Goal: Transaction & Acquisition: Purchase product/service

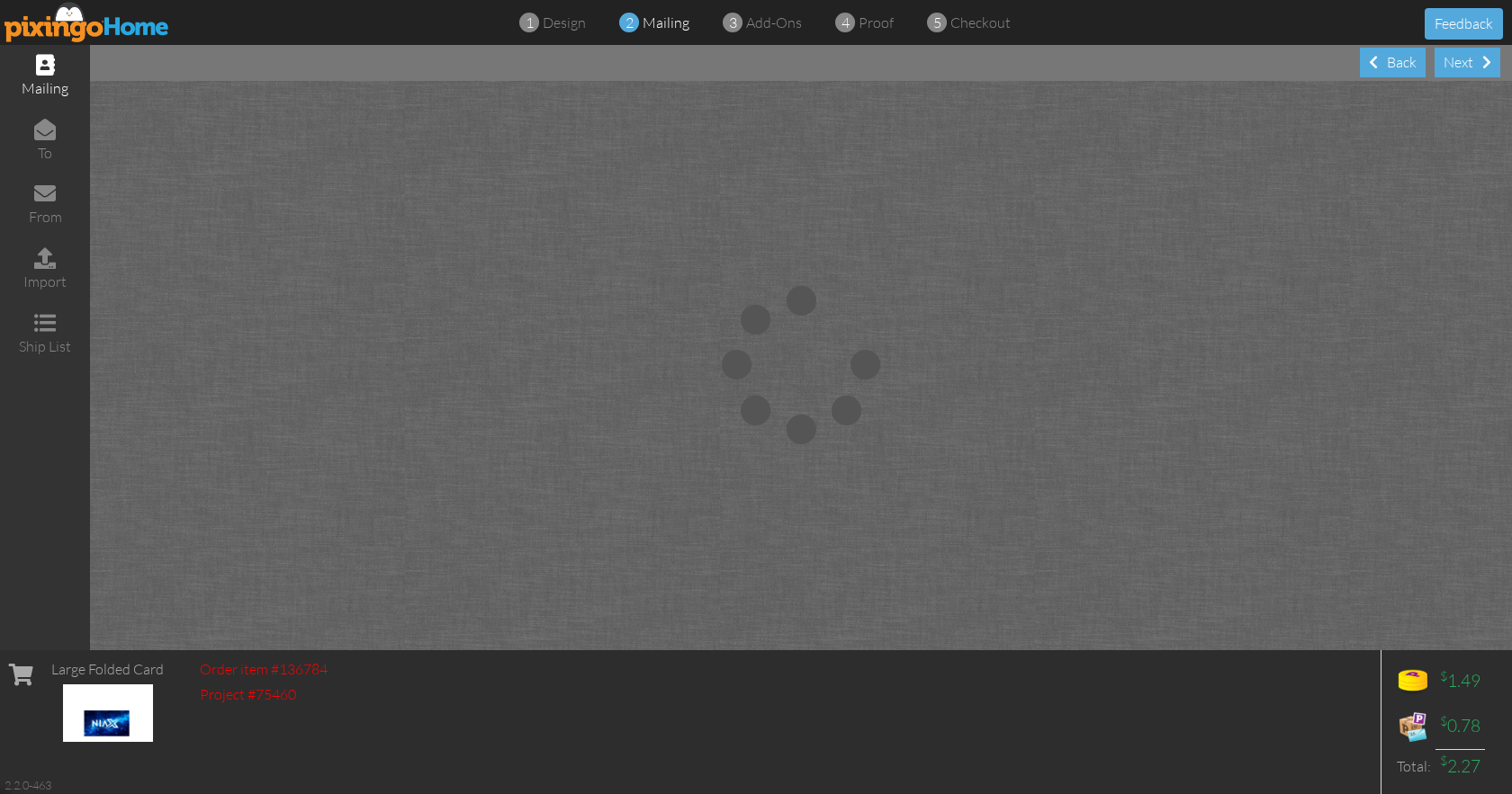
click at [79, 27] on img at bounding box center [88, 22] width 165 height 41
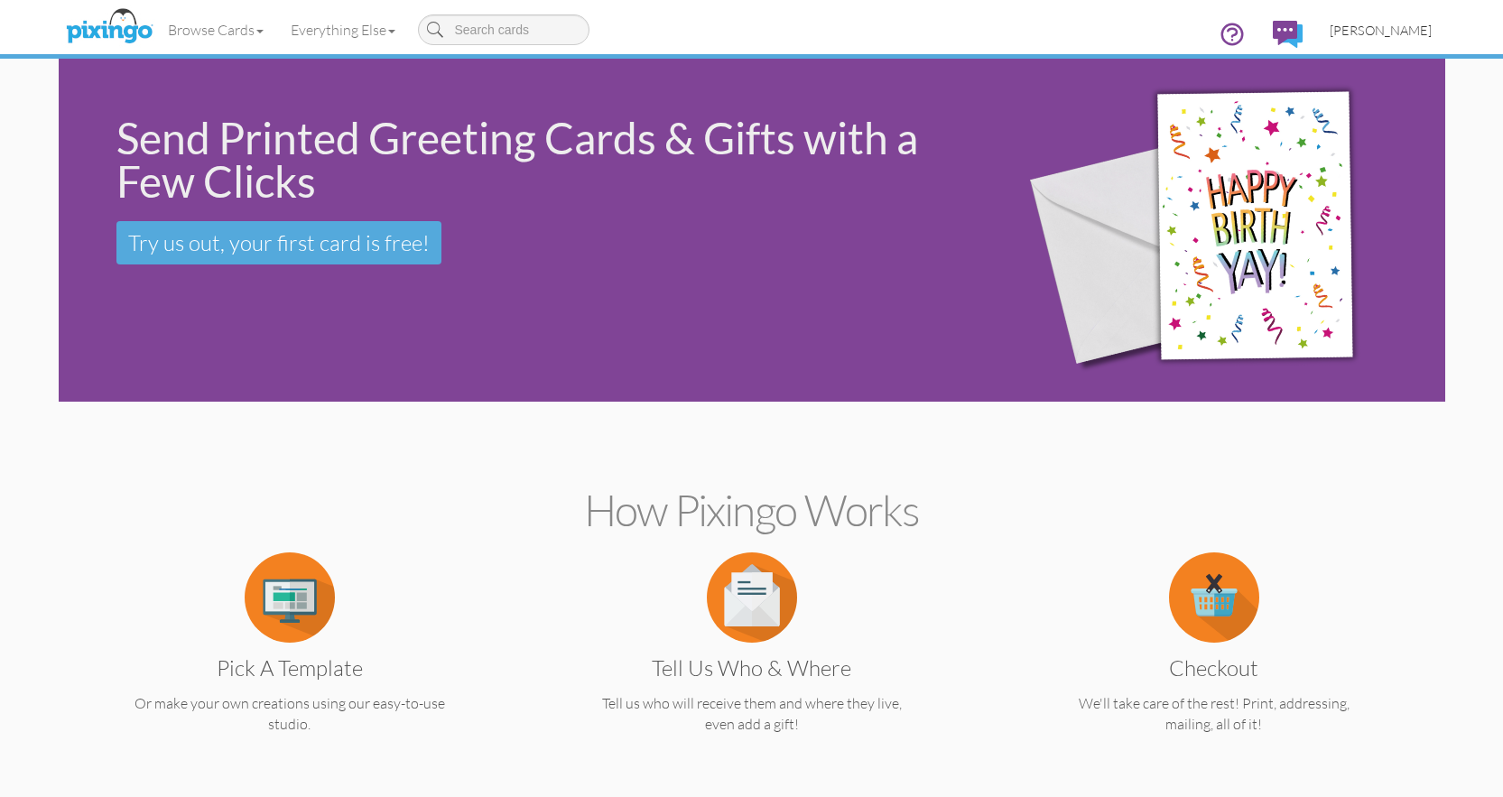
click at [1372, 29] on span "[PERSON_NAME]" at bounding box center [1381, 30] width 102 height 15
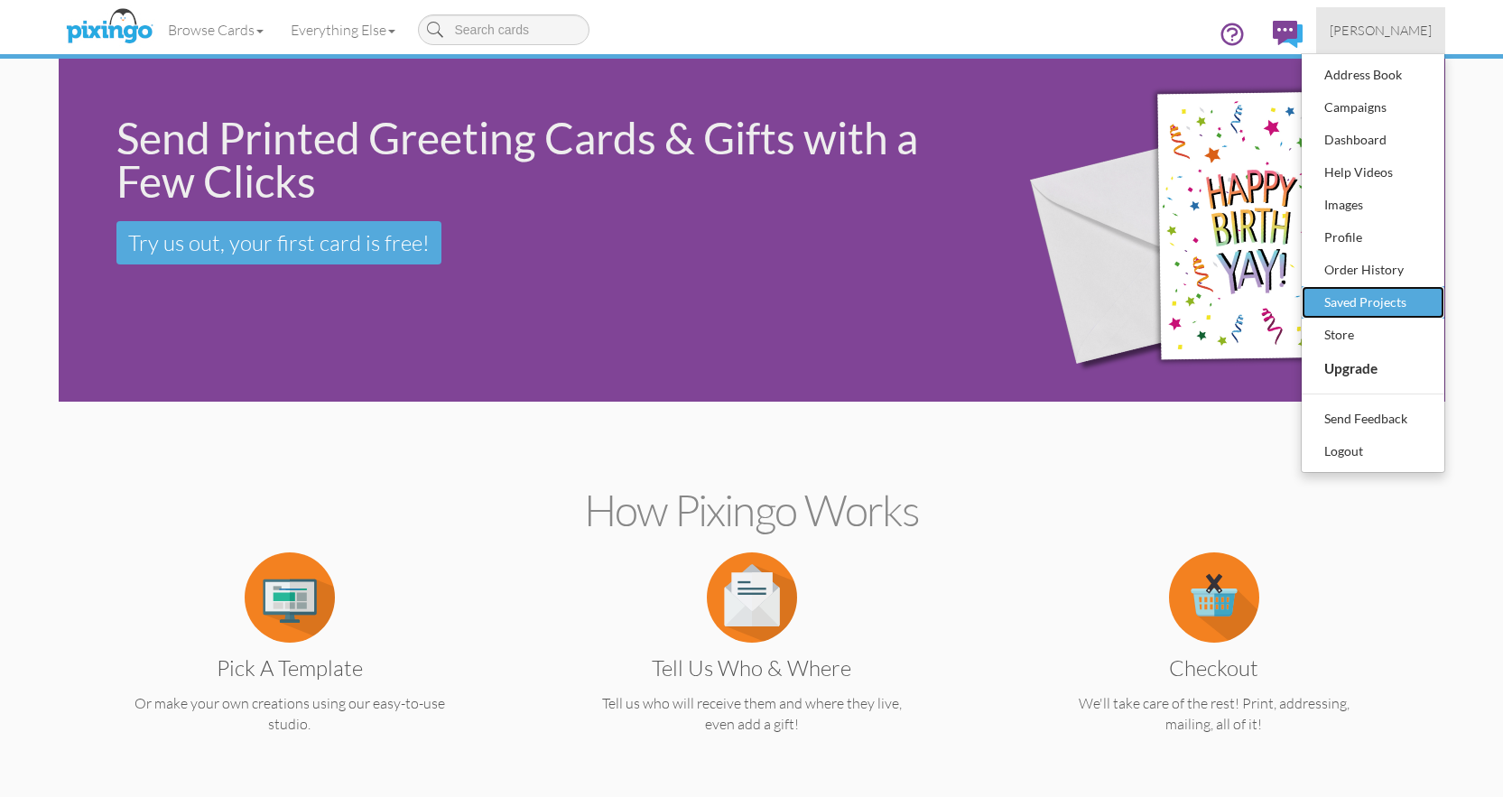
click at [1400, 303] on div "Saved Projects" at bounding box center [1373, 302] width 107 height 27
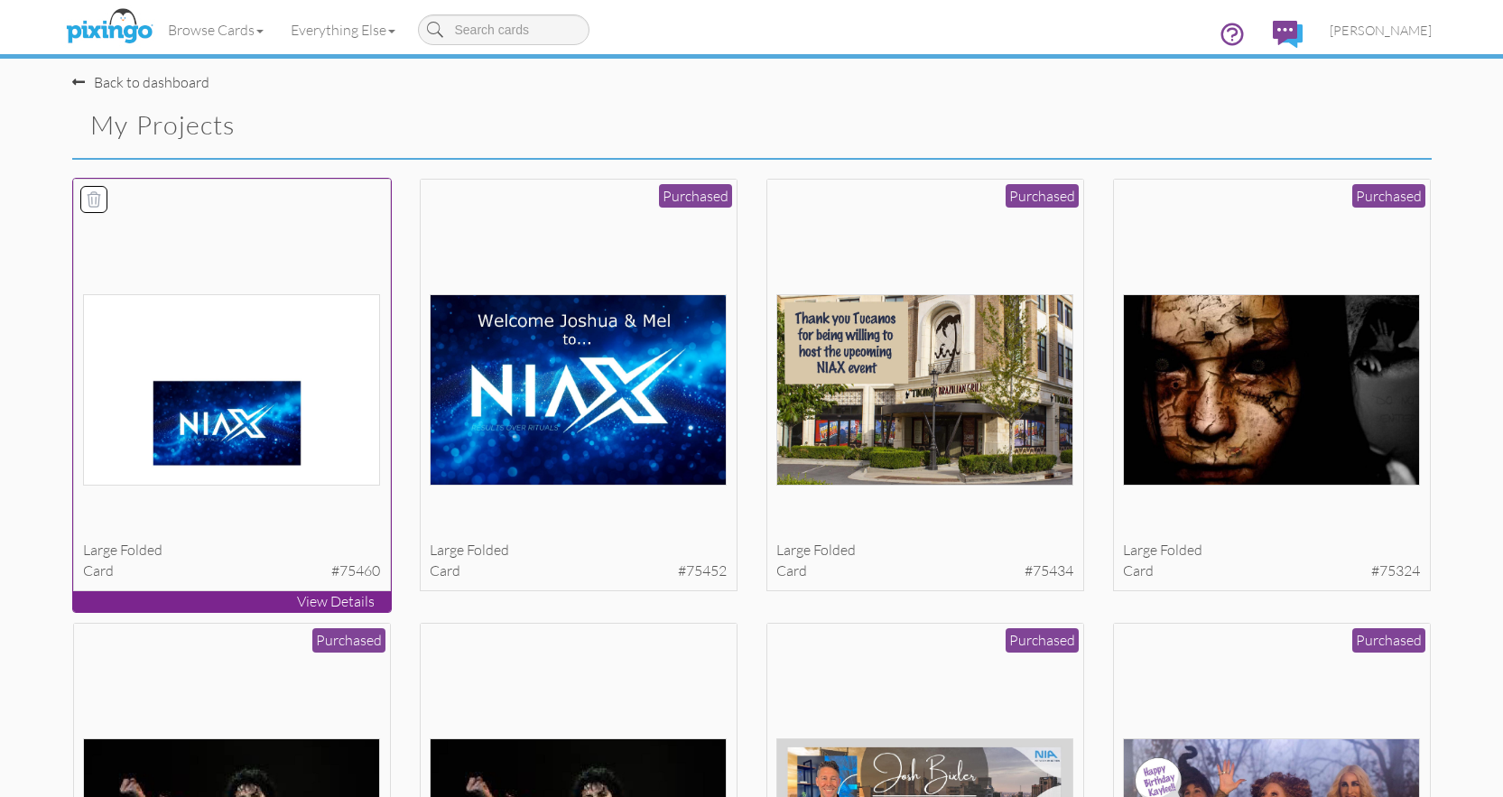
click at [97, 200] on icon at bounding box center [94, 199] width 18 height 18
click at [98, 202] on icon at bounding box center [94, 198] width 13 height 14
click at [96, 198] on icon at bounding box center [94, 198] width 13 height 14
click at [1325, 118] on button "Delete 1 project(s)?" at bounding box center [1353, 127] width 155 height 31
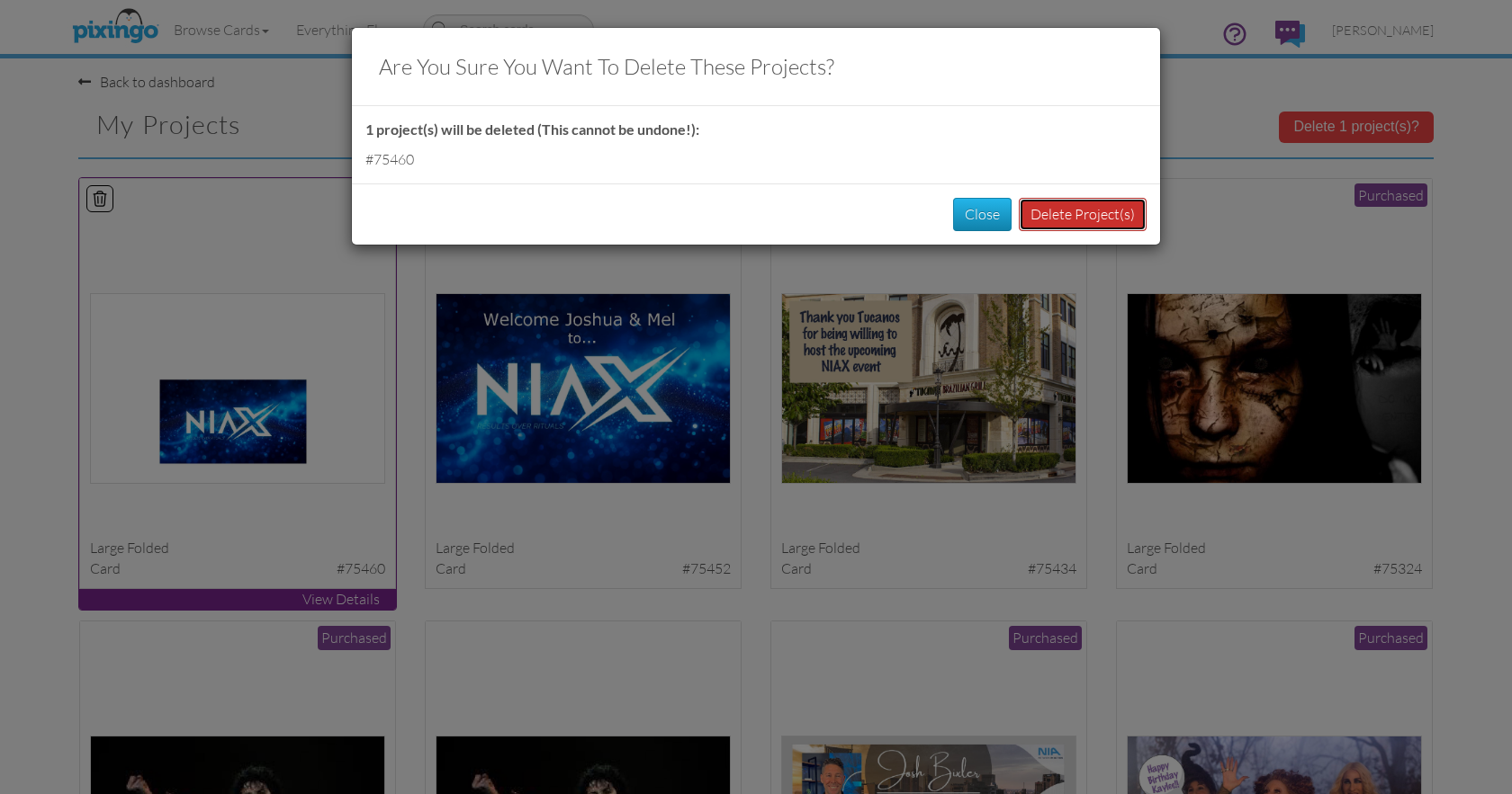
click at [1067, 223] on button "Delete Project(s)" at bounding box center [1082, 214] width 128 height 33
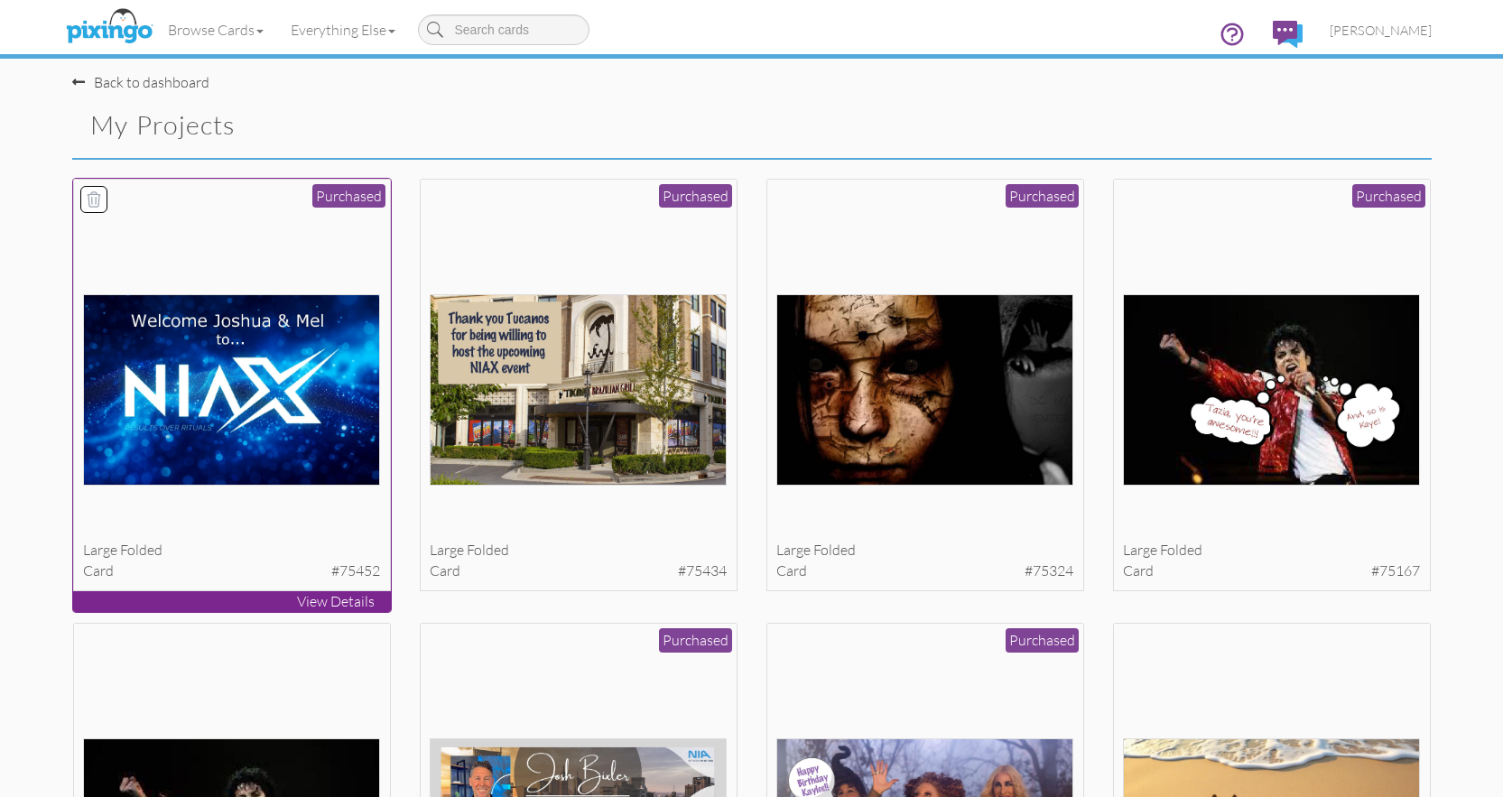
click at [323, 420] on img at bounding box center [231, 389] width 297 height 191
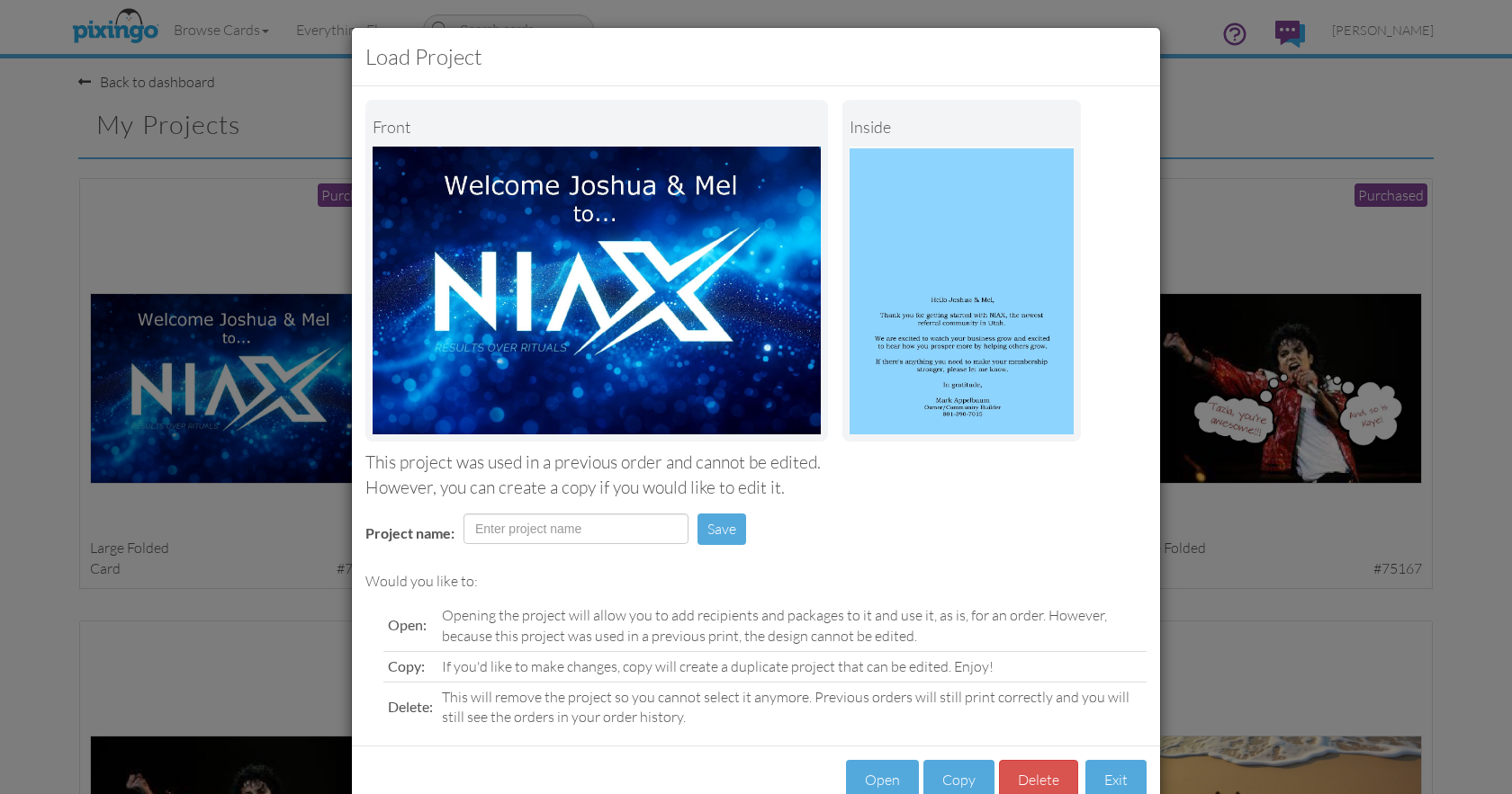
scroll to position [49, 0]
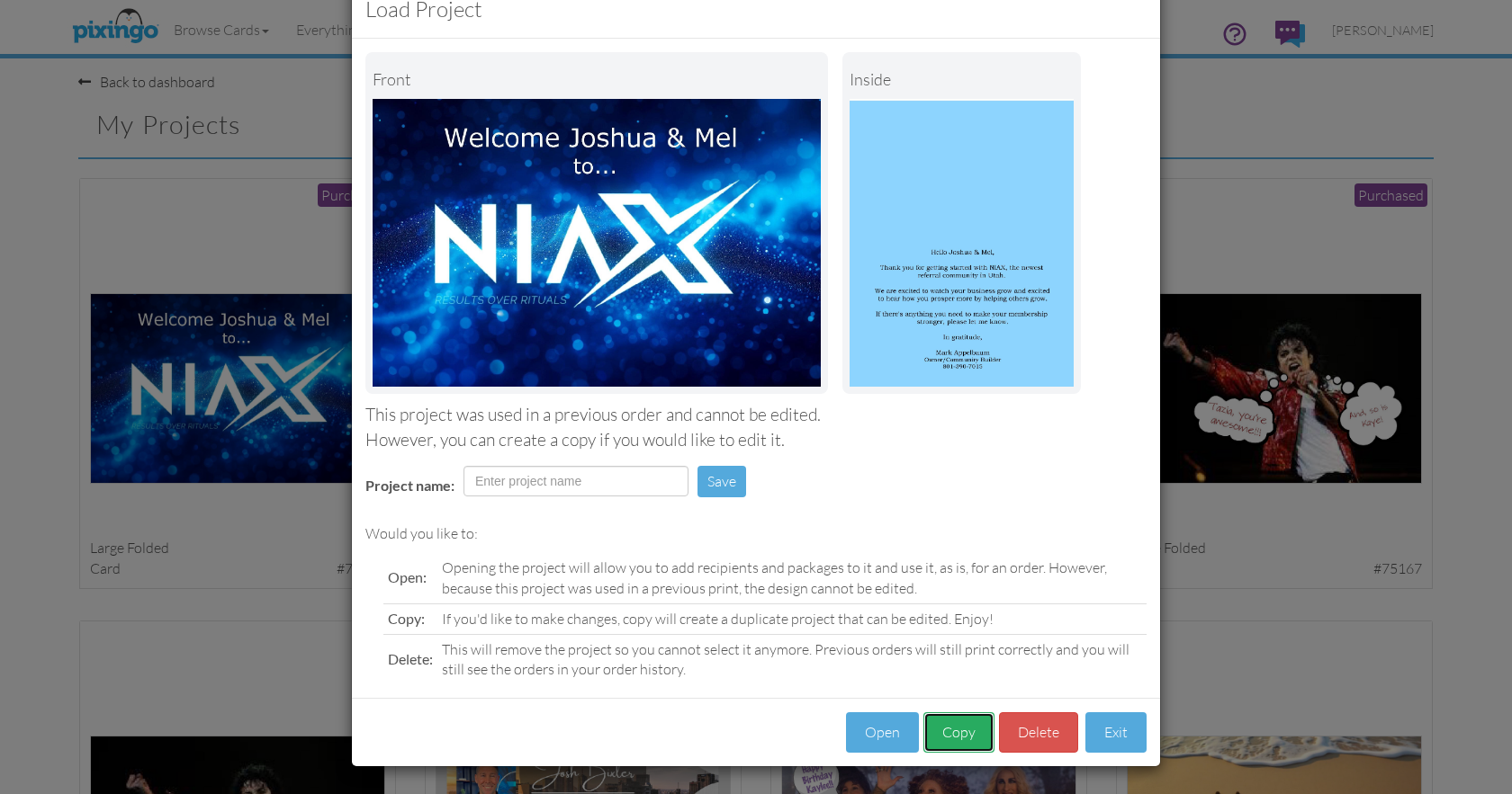
click at [953, 726] on button "Copy" at bounding box center [958, 732] width 71 height 41
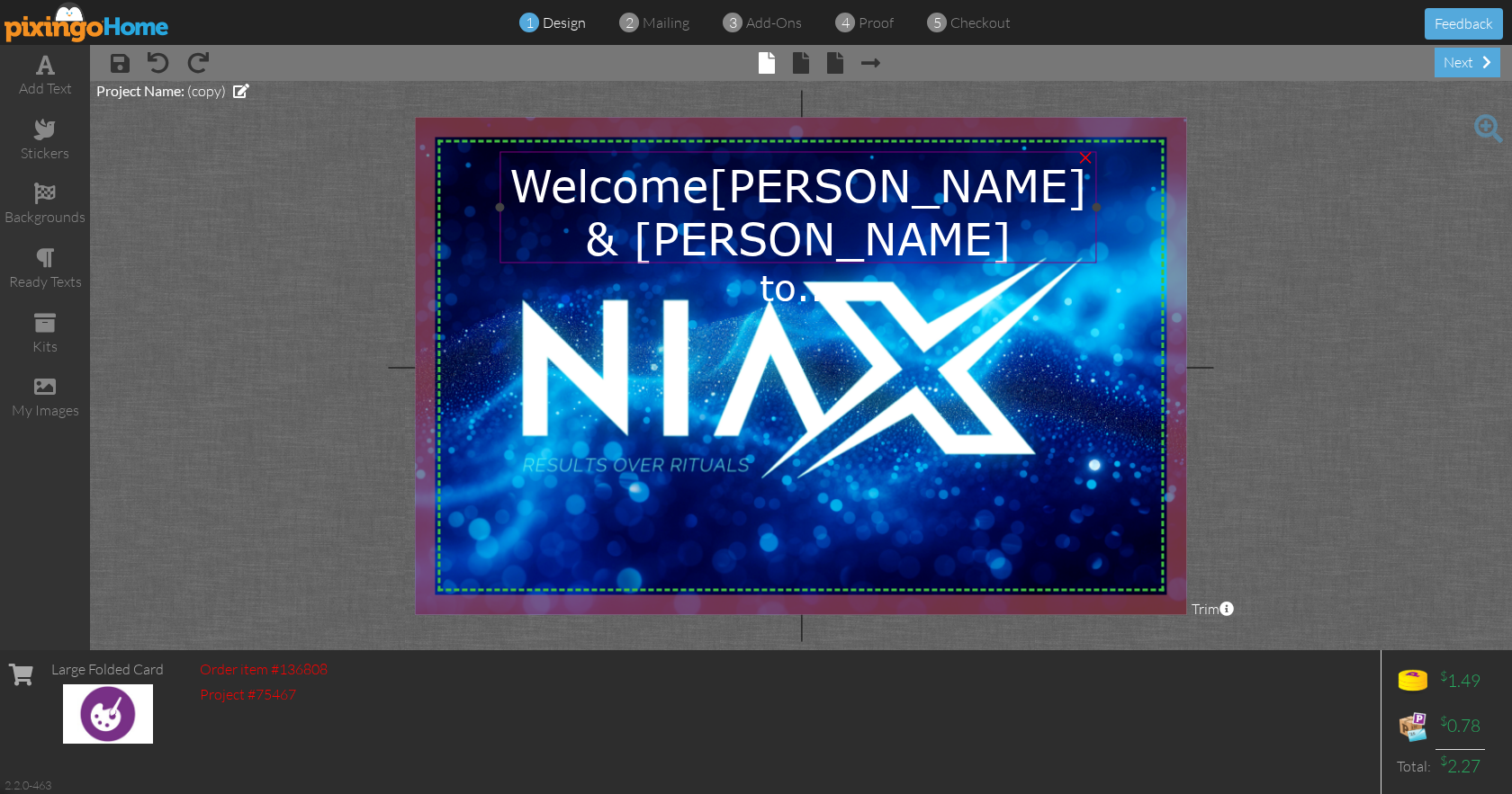
click at [773, 178] on span "[PERSON_NAME] & [PERSON_NAME]" at bounding box center [836, 210] width 502 height 107
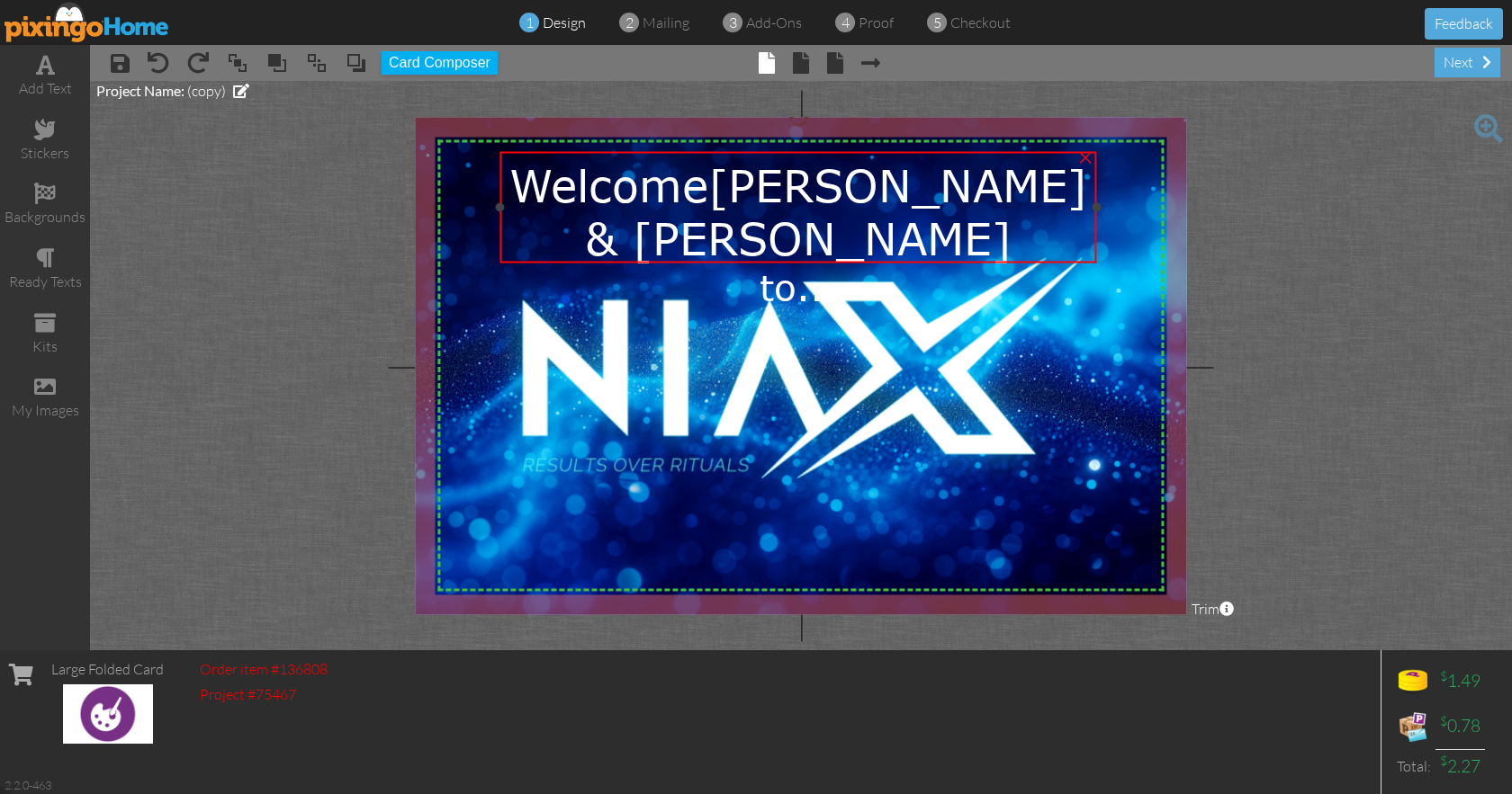
click at [773, 178] on span "[PERSON_NAME] & [PERSON_NAME]" at bounding box center [836, 210] width 502 height 107
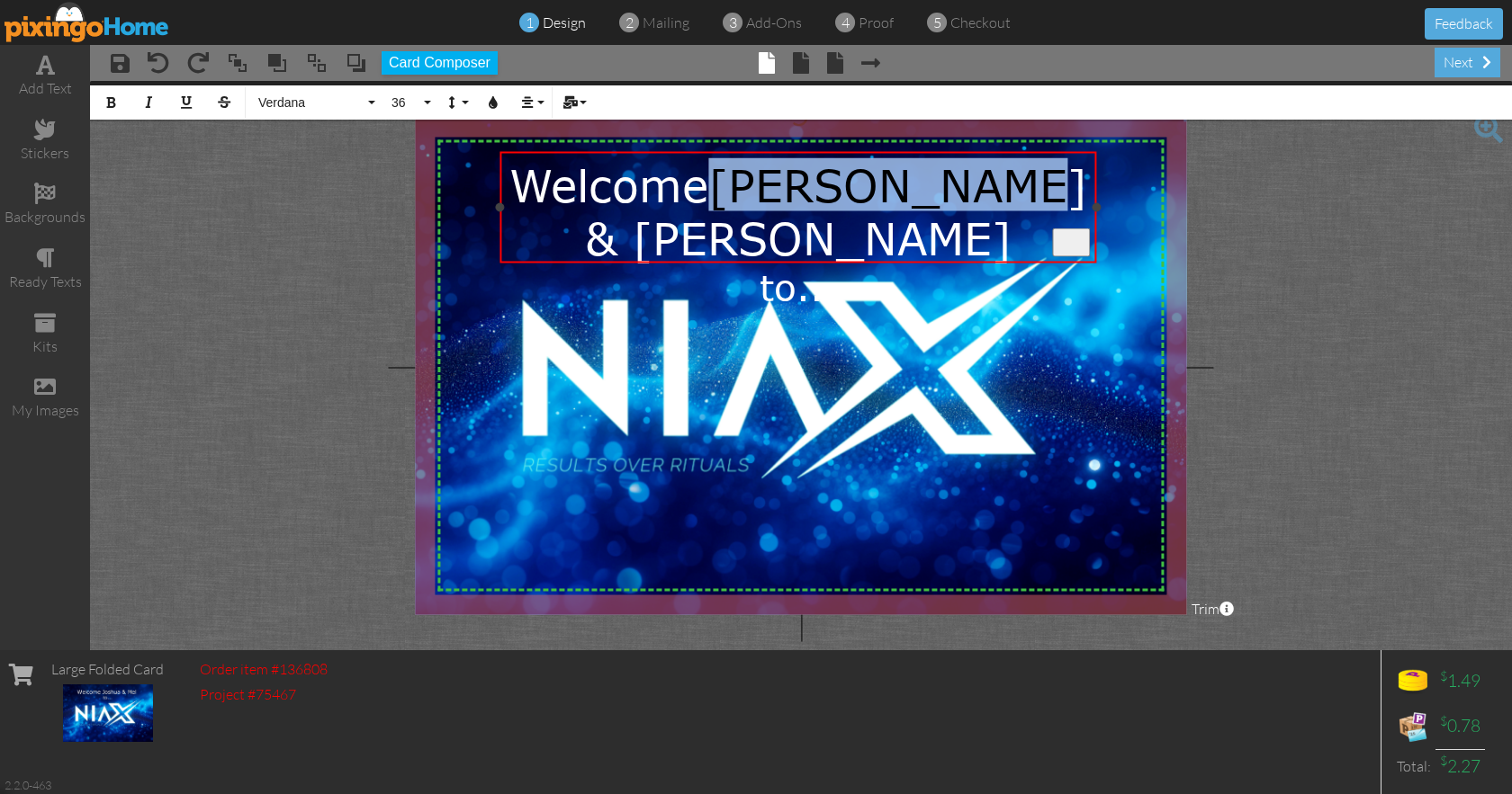
drag, startPoint x: 761, startPoint y: 181, endPoint x: 1041, endPoint y: 179, distance: 280.0
click at [1041, 179] on span "[PERSON_NAME] & [PERSON_NAME]" at bounding box center [836, 210] width 502 height 107
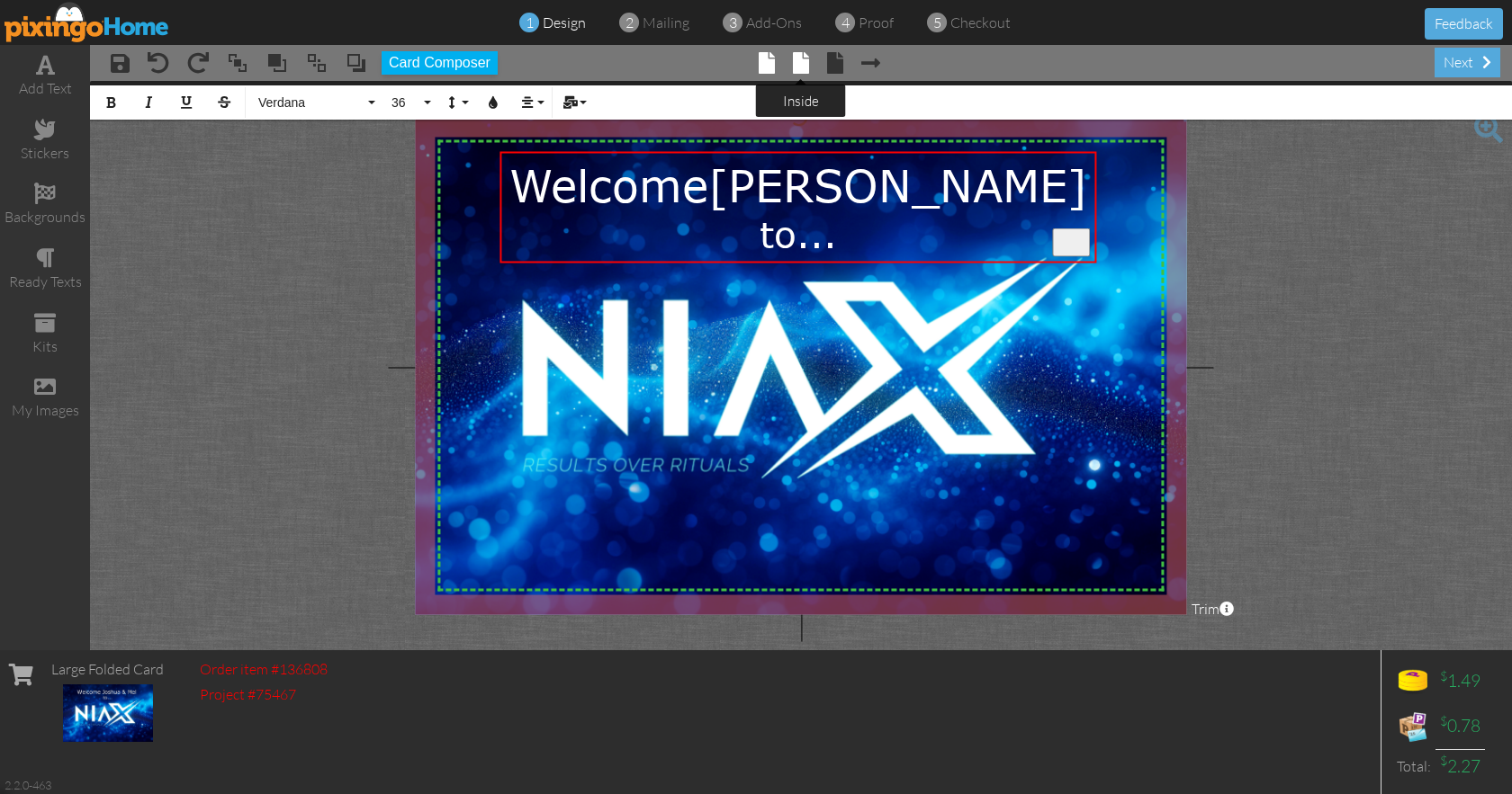
click at [802, 61] on span at bounding box center [800, 63] width 16 height 22
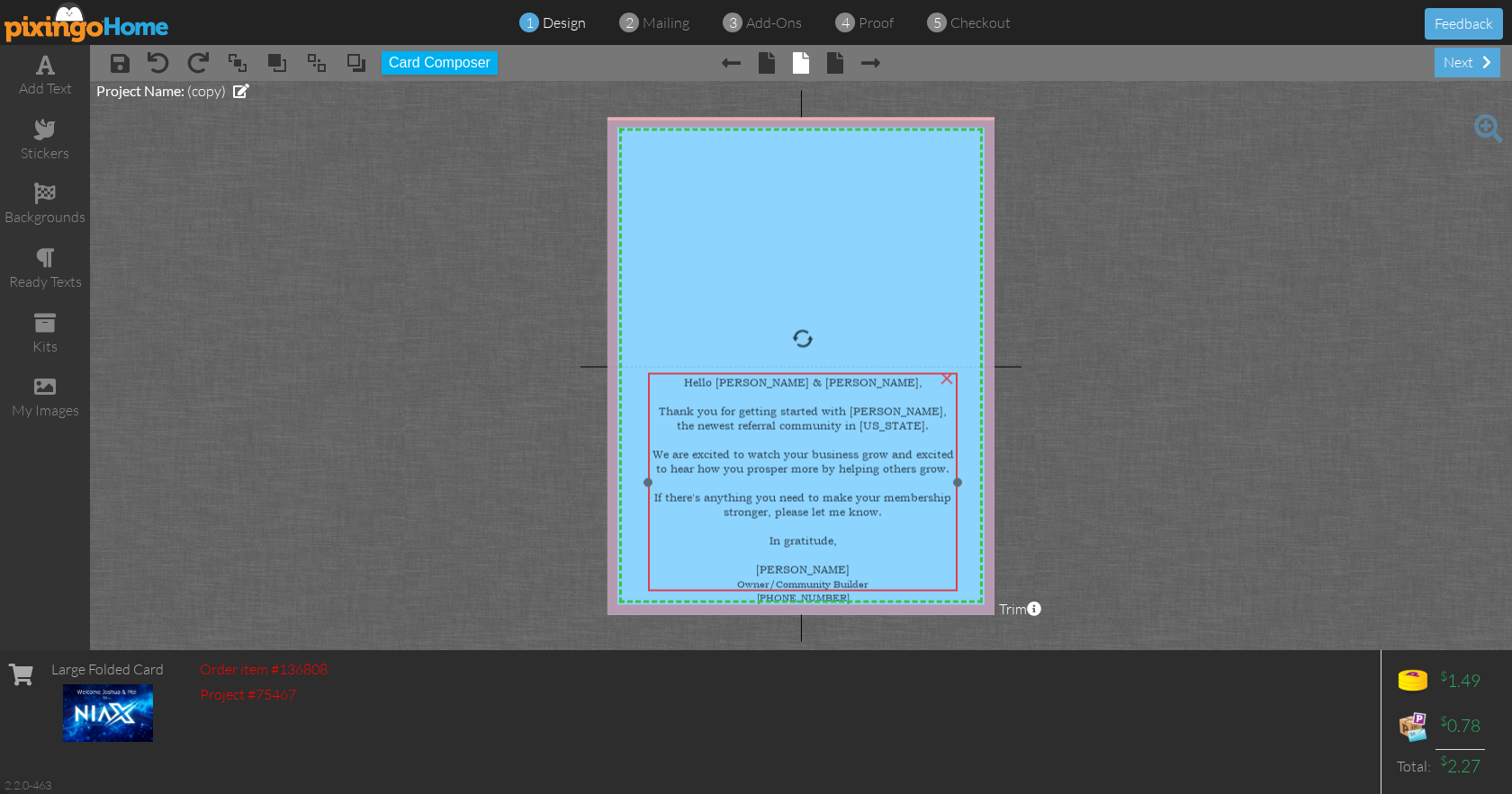
click at [810, 392] on div at bounding box center [802, 397] width 303 height 14
click at [810, 393] on div at bounding box center [802, 398] width 303 height 14
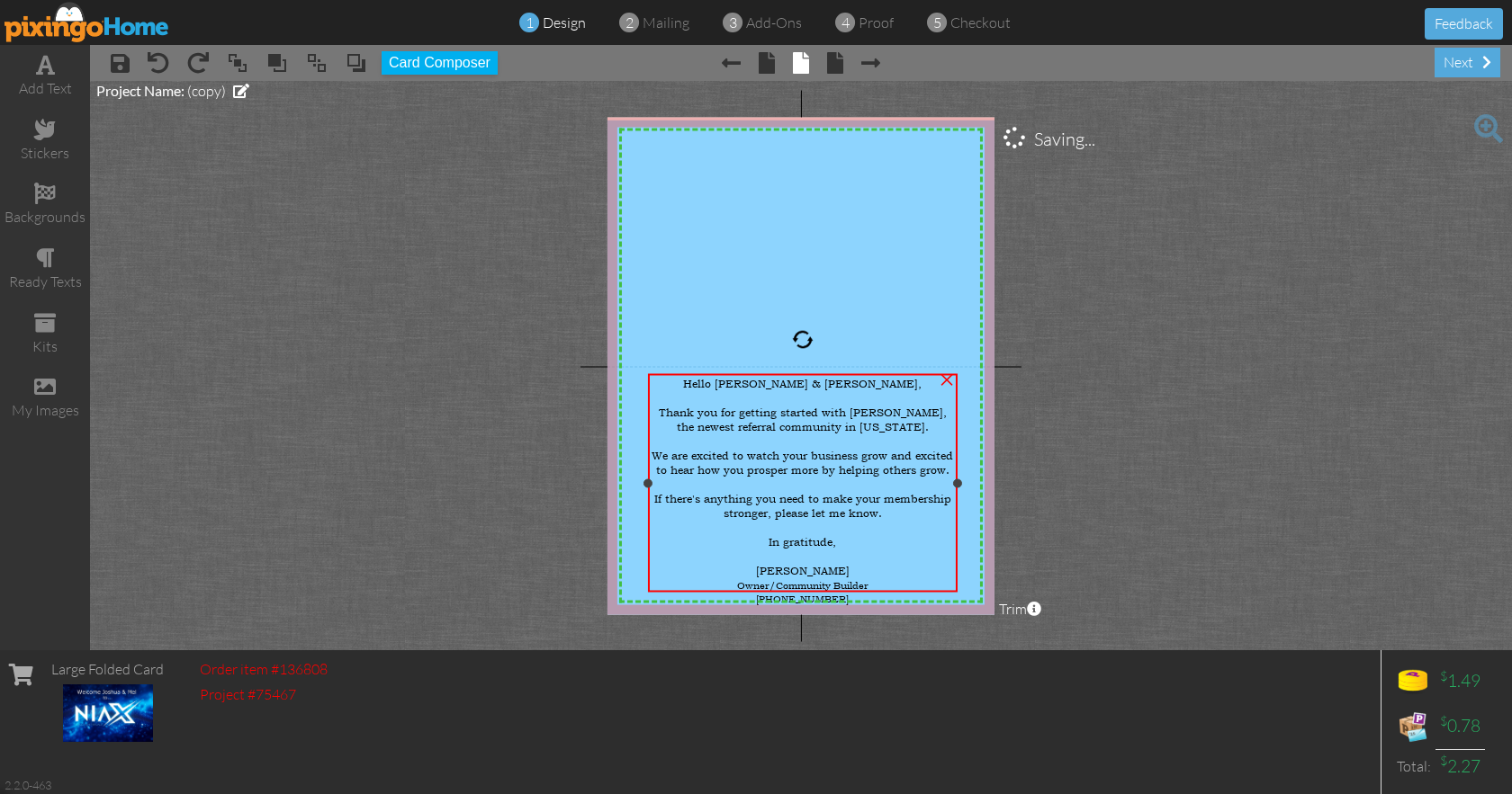
click at [796, 384] on span "Hello [PERSON_NAME] & [PERSON_NAME]," at bounding box center [801, 384] width 238 height 14
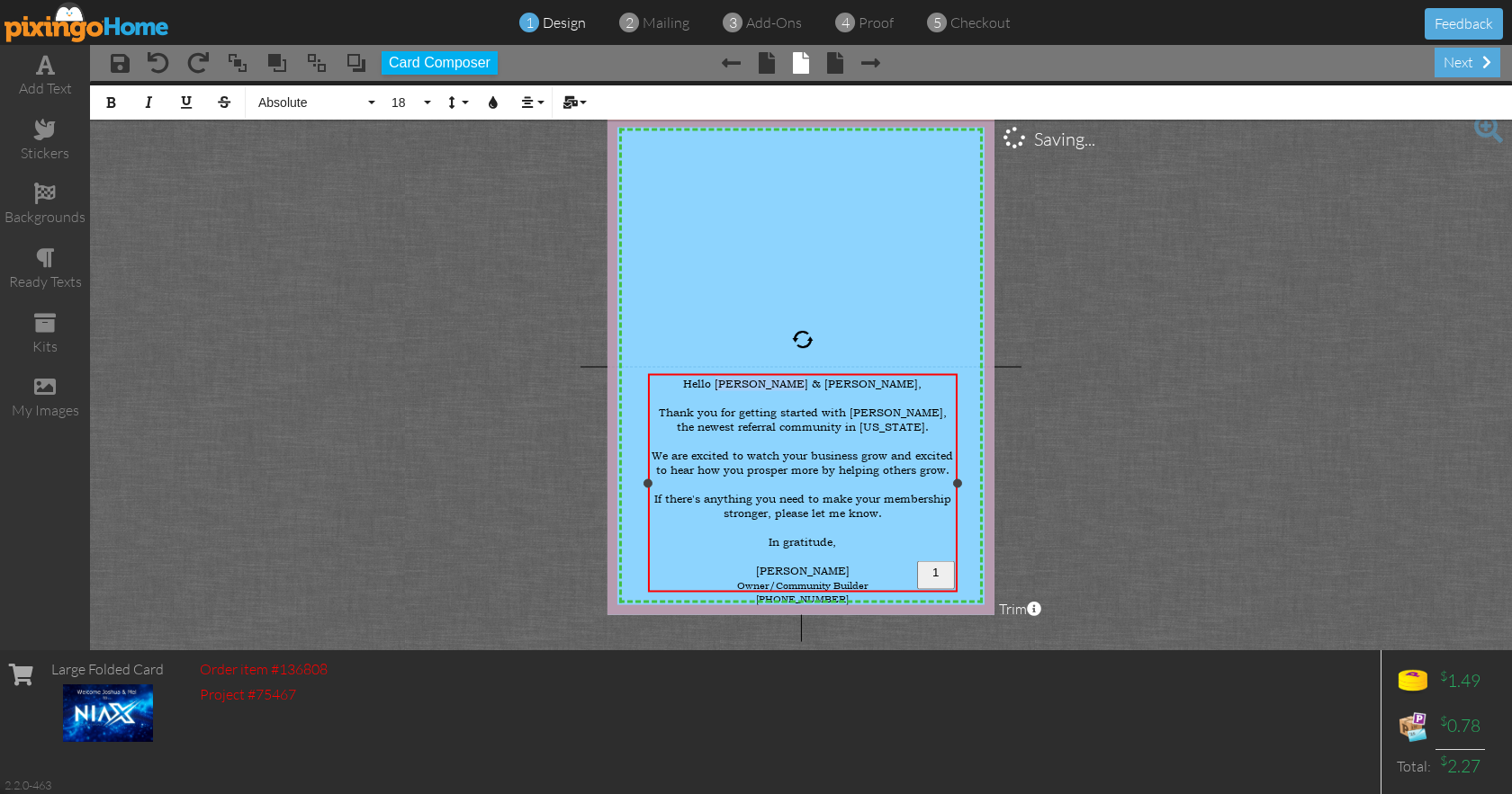
drag, startPoint x: 780, startPoint y: 386, endPoint x: 855, endPoint y: 386, distance: 75.0
click at [855, 386] on span "Hello [PERSON_NAME] & [PERSON_NAME]," at bounding box center [801, 384] width 238 height 14
drag, startPoint x: 877, startPoint y: 411, endPoint x: 882, endPoint y: 424, distance: 13.9
click at [882, 424] on div "Thank you for getting started with [PERSON_NAME], the newest referral community…" at bounding box center [802, 419] width 303 height 29
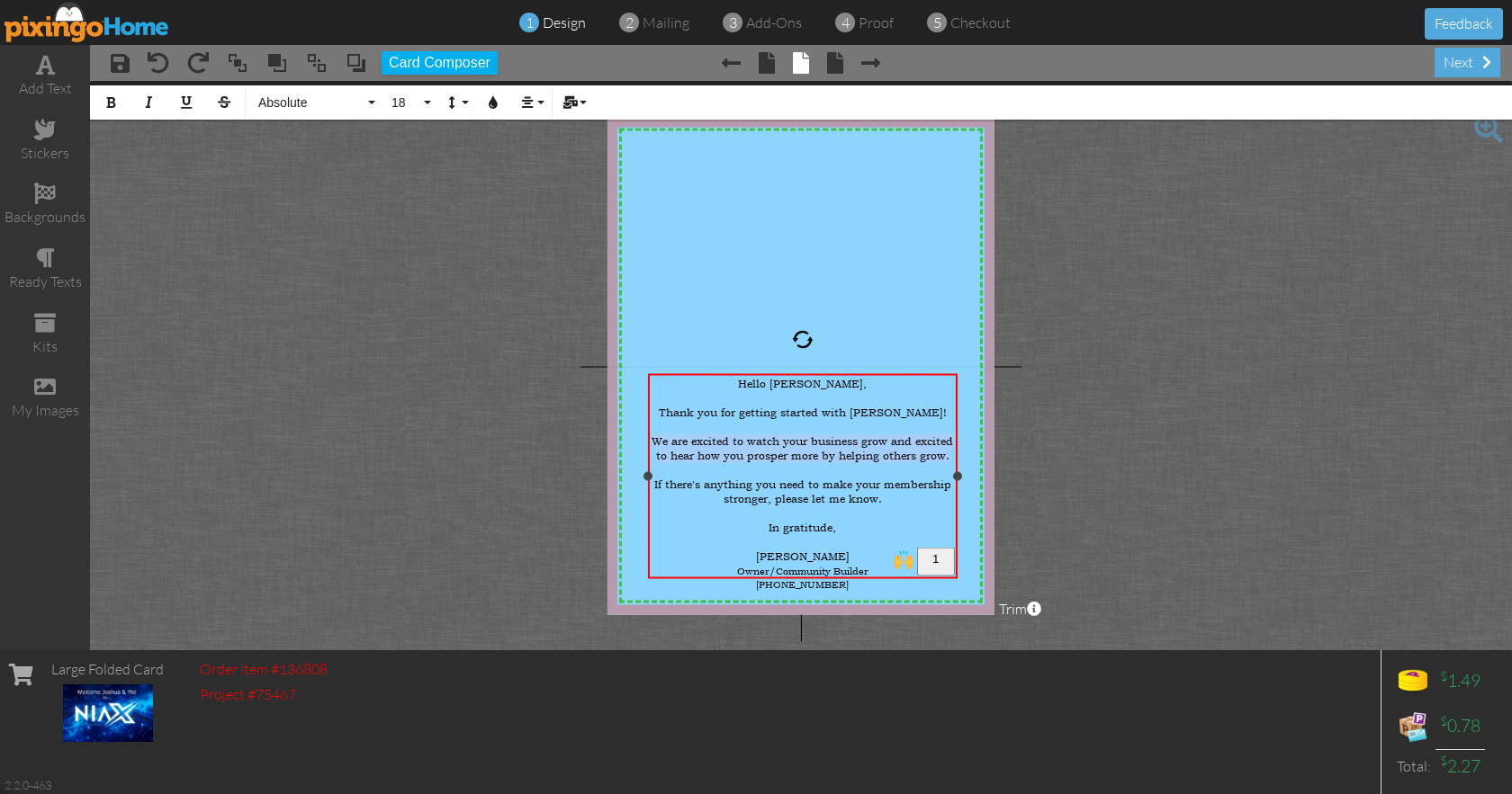
drag, startPoint x: 653, startPoint y: 437, endPoint x: 954, endPoint y: 456, distance: 301.6
click at [954, 456] on div "We are excited to watch your business grow and excited to hear how you prosper …" at bounding box center [802, 448] width 303 height 29
click at [857, 508] on div "To enrich screen reader interactions, please activate Accessibility in Grammarl…" at bounding box center [802, 513] width 303 height 14
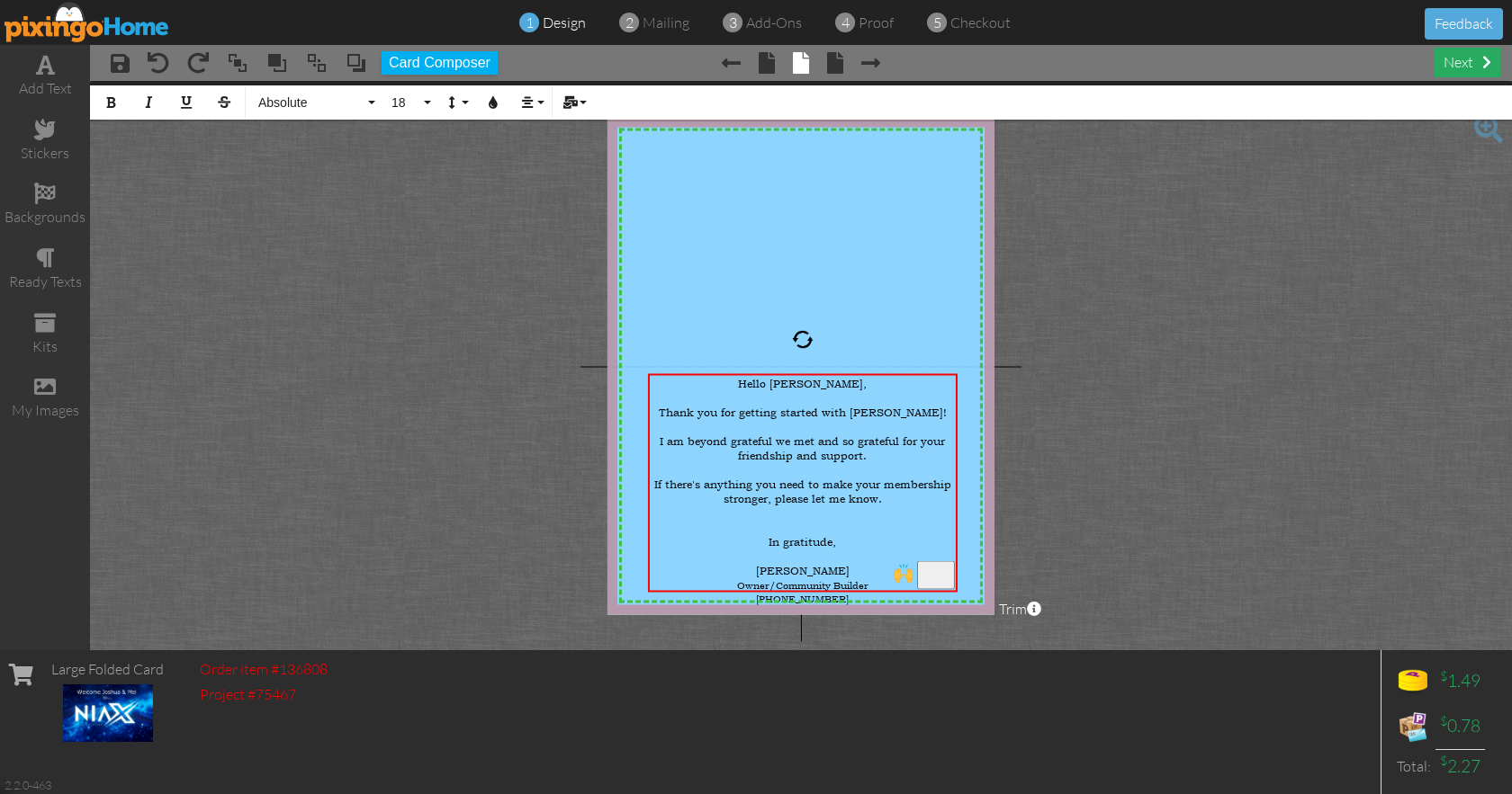
click at [1451, 58] on div "next" at bounding box center [1467, 63] width 66 height 30
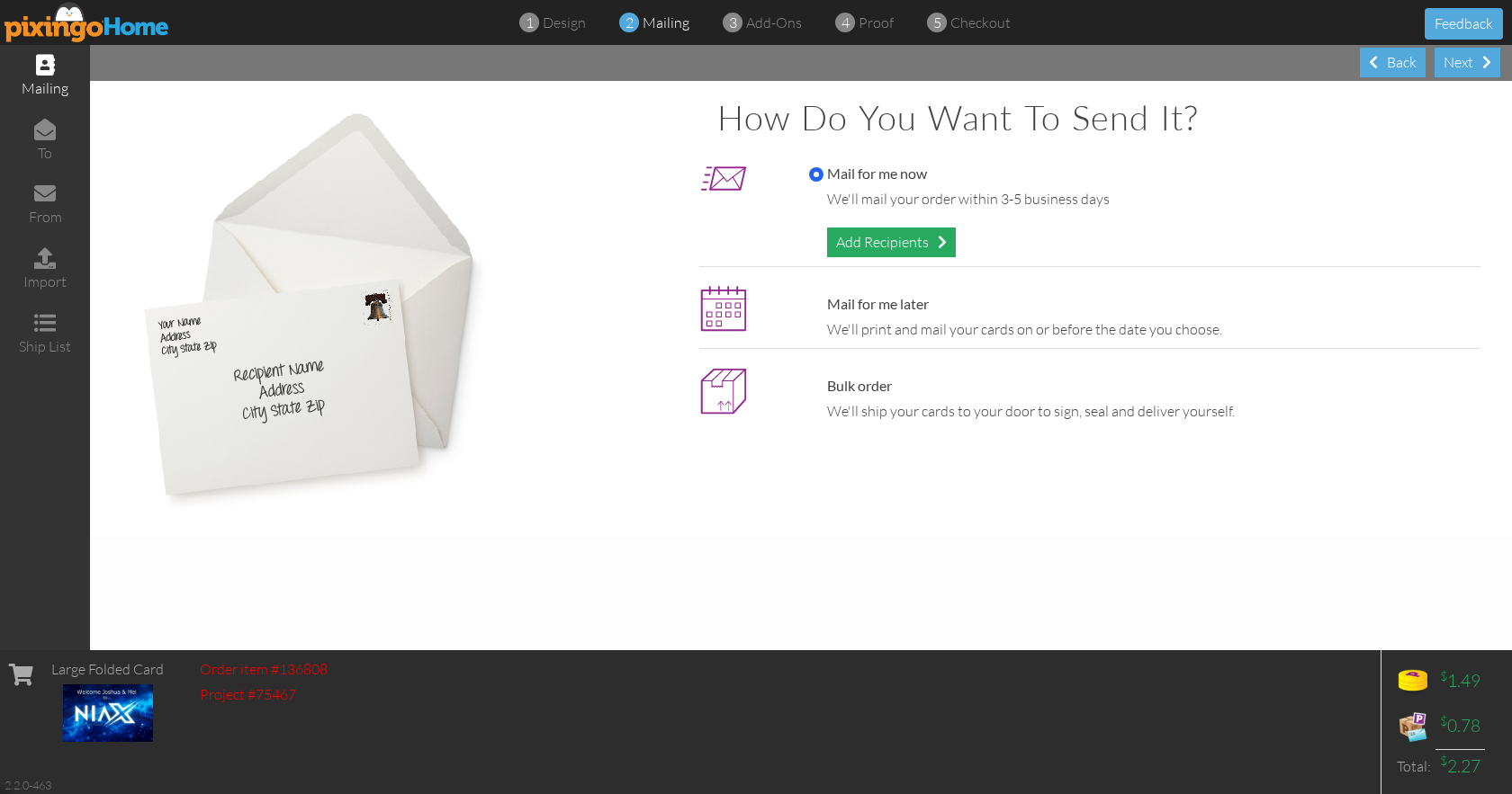
click at [870, 242] on div "Add Recipients" at bounding box center [891, 242] width 129 height 30
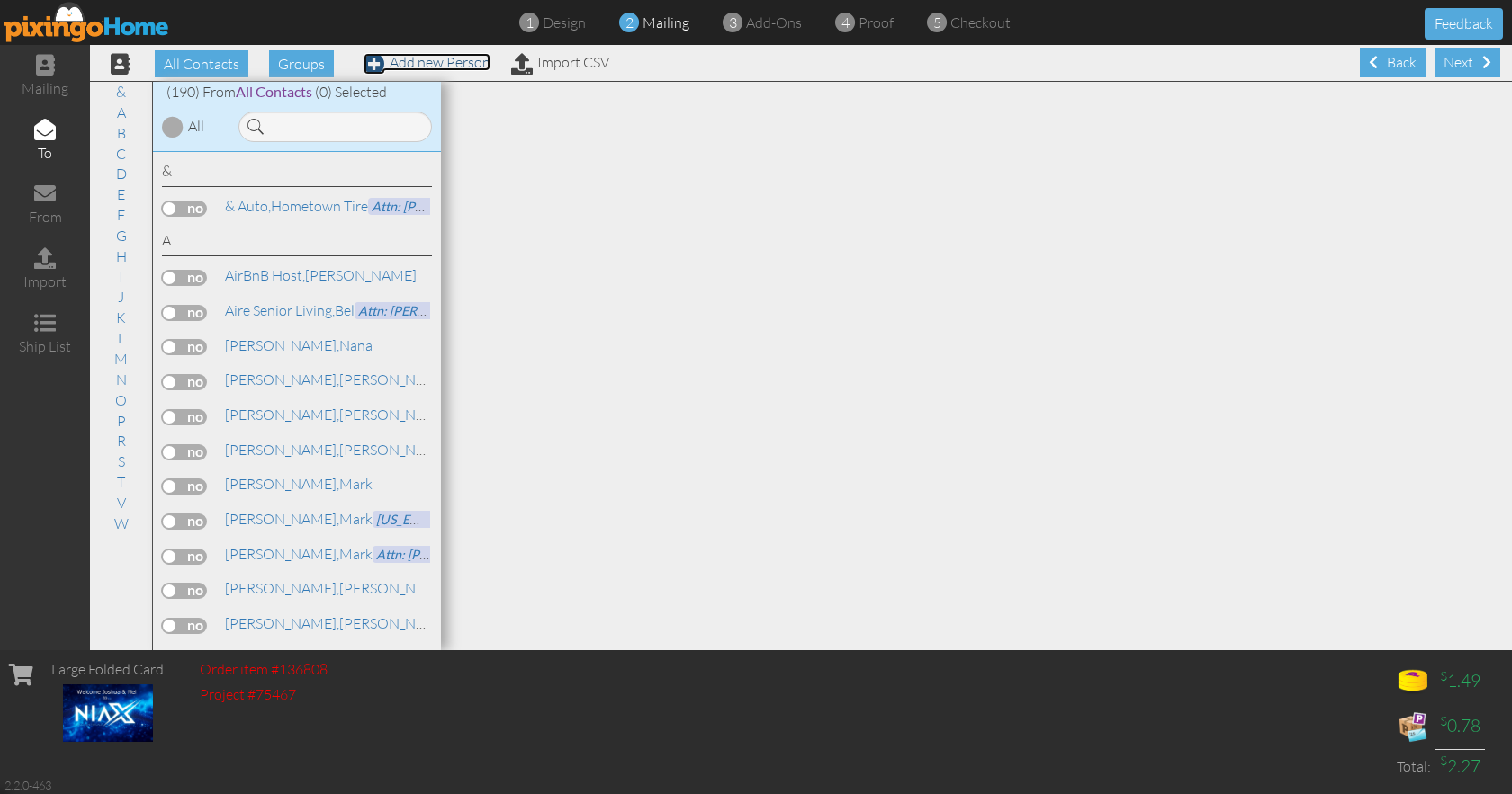
drag, startPoint x: 448, startPoint y: 67, endPoint x: 448, endPoint y: 53, distance: 14.0
click at [448, 67] on link "Add new Person" at bounding box center [427, 62] width 127 height 18
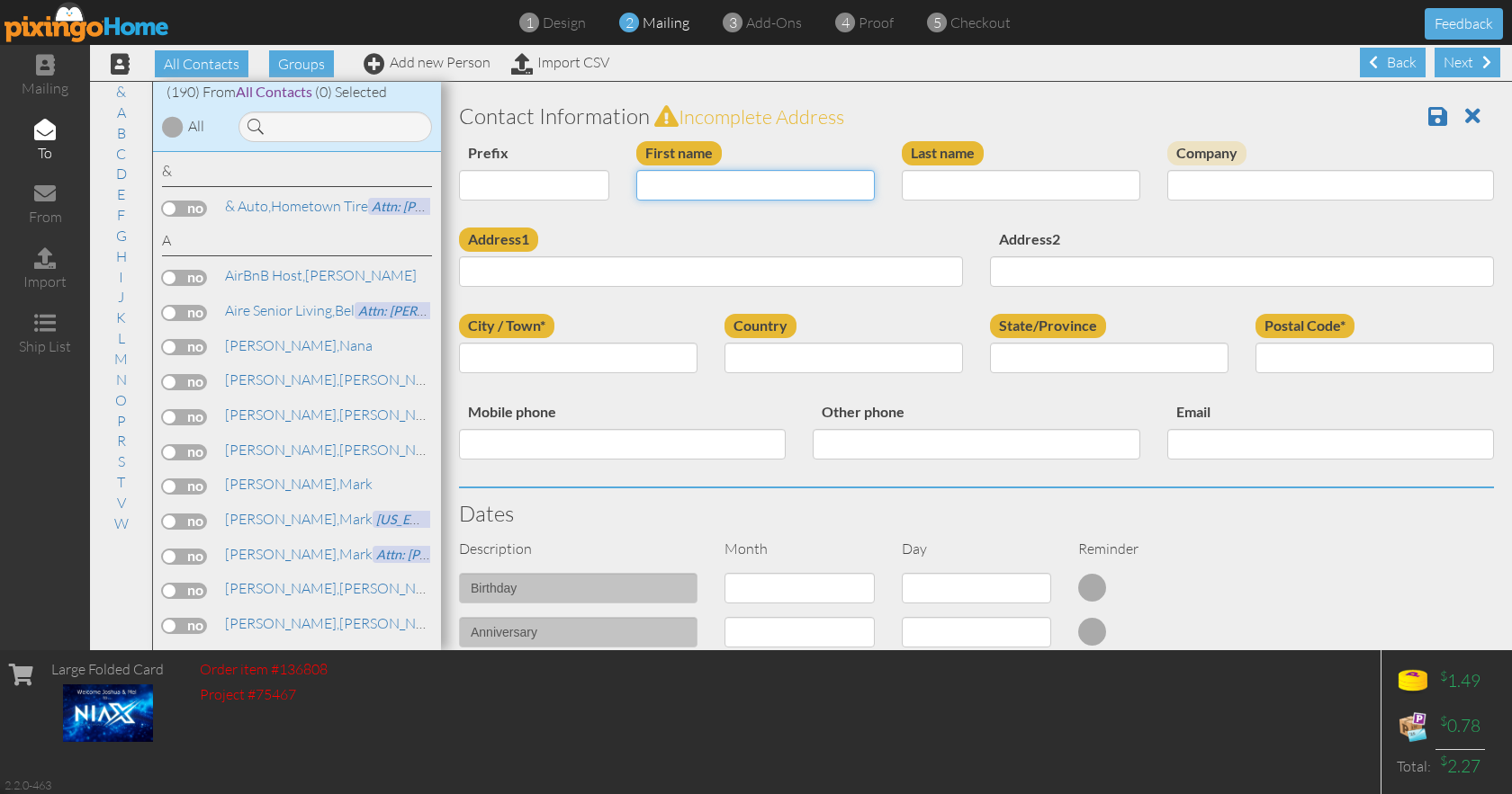
click at [656, 180] on input "First name" at bounding box center [755, 185] width 238 height 31
type input "[PERSON_NAME]"
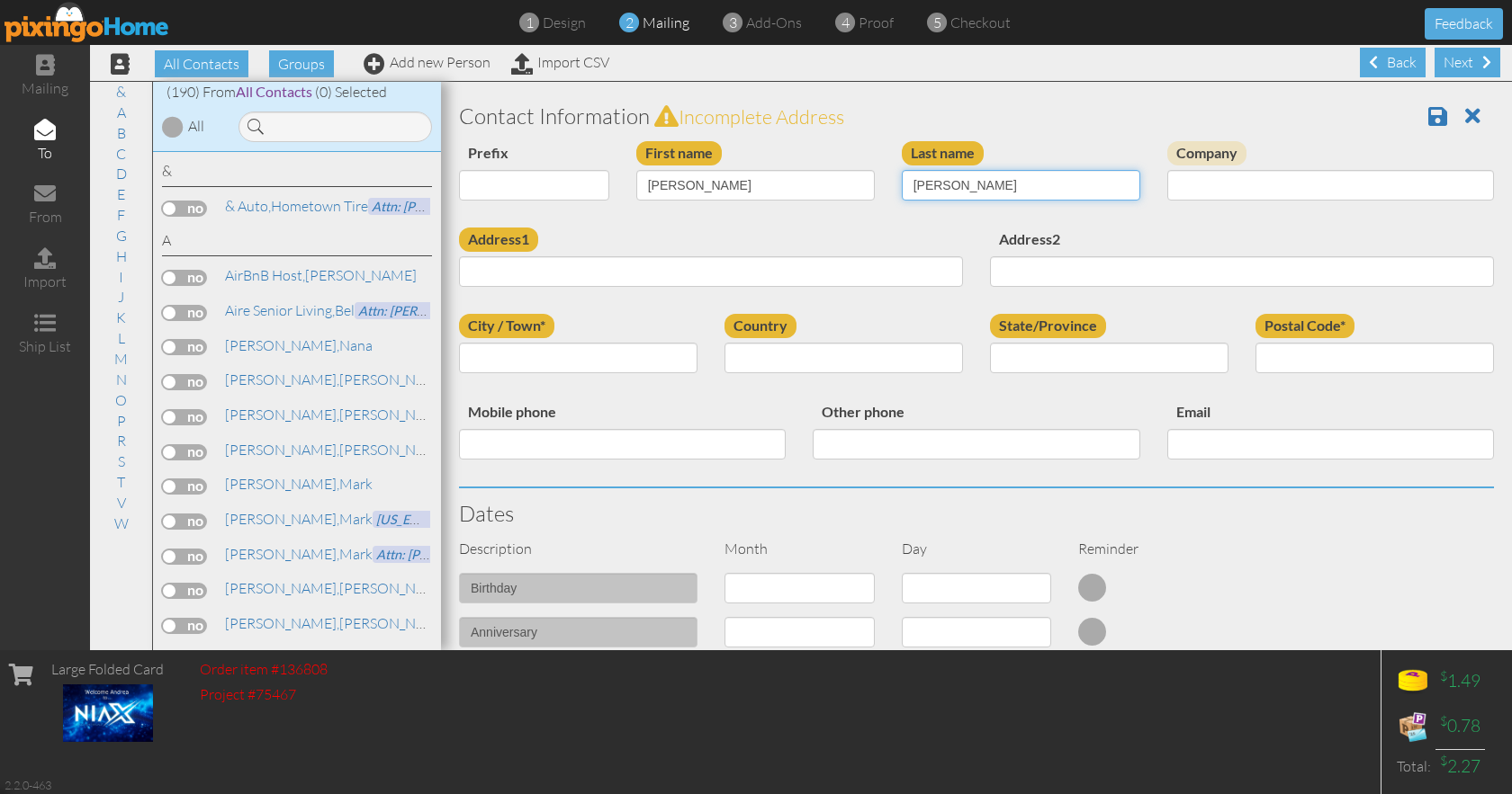
type input "[PERSON_NAME]"
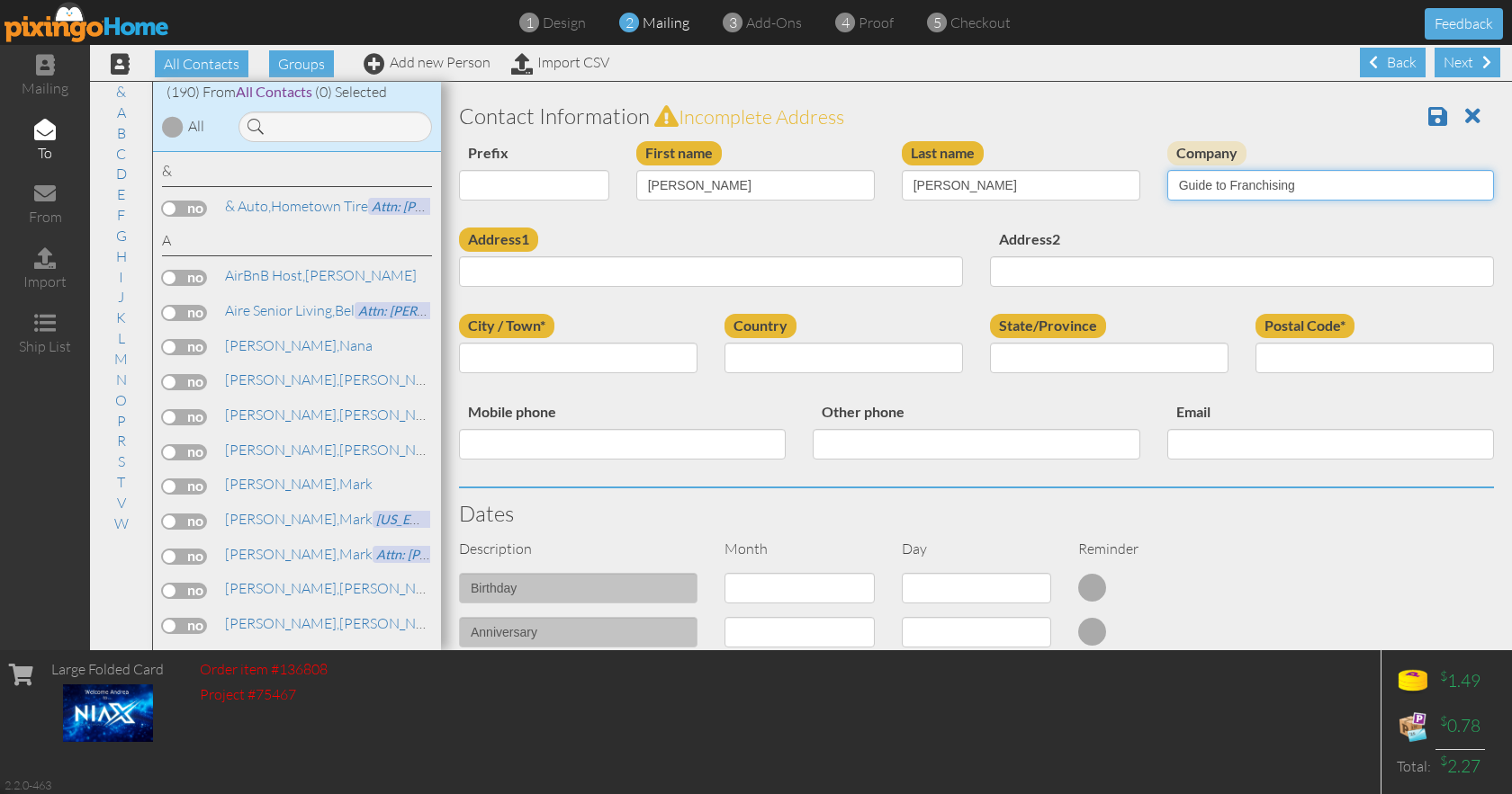
type input "Guide to Franchising"
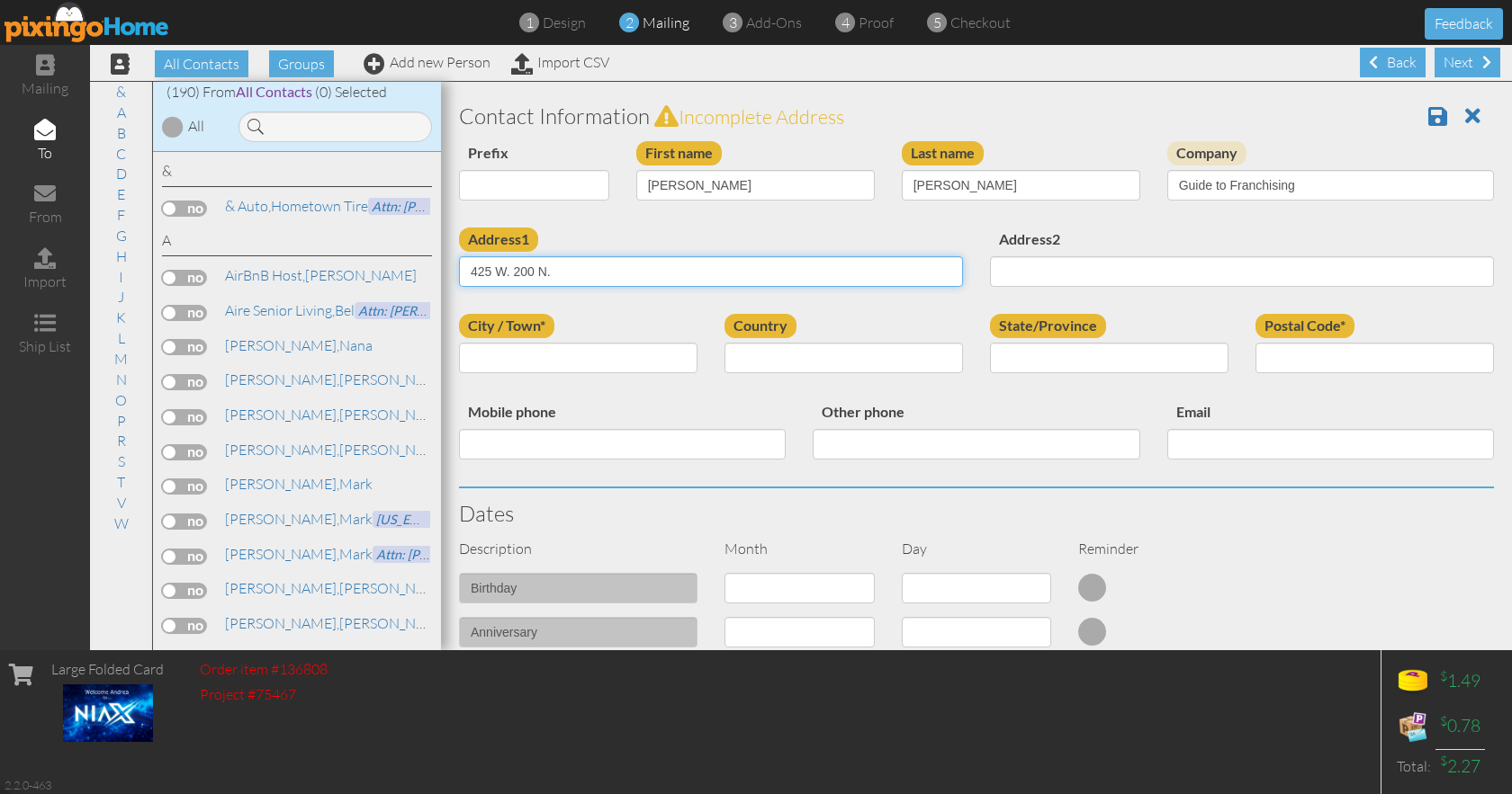
type input "425 W. 200 N."
type input "SLC"
select select "object:1359"
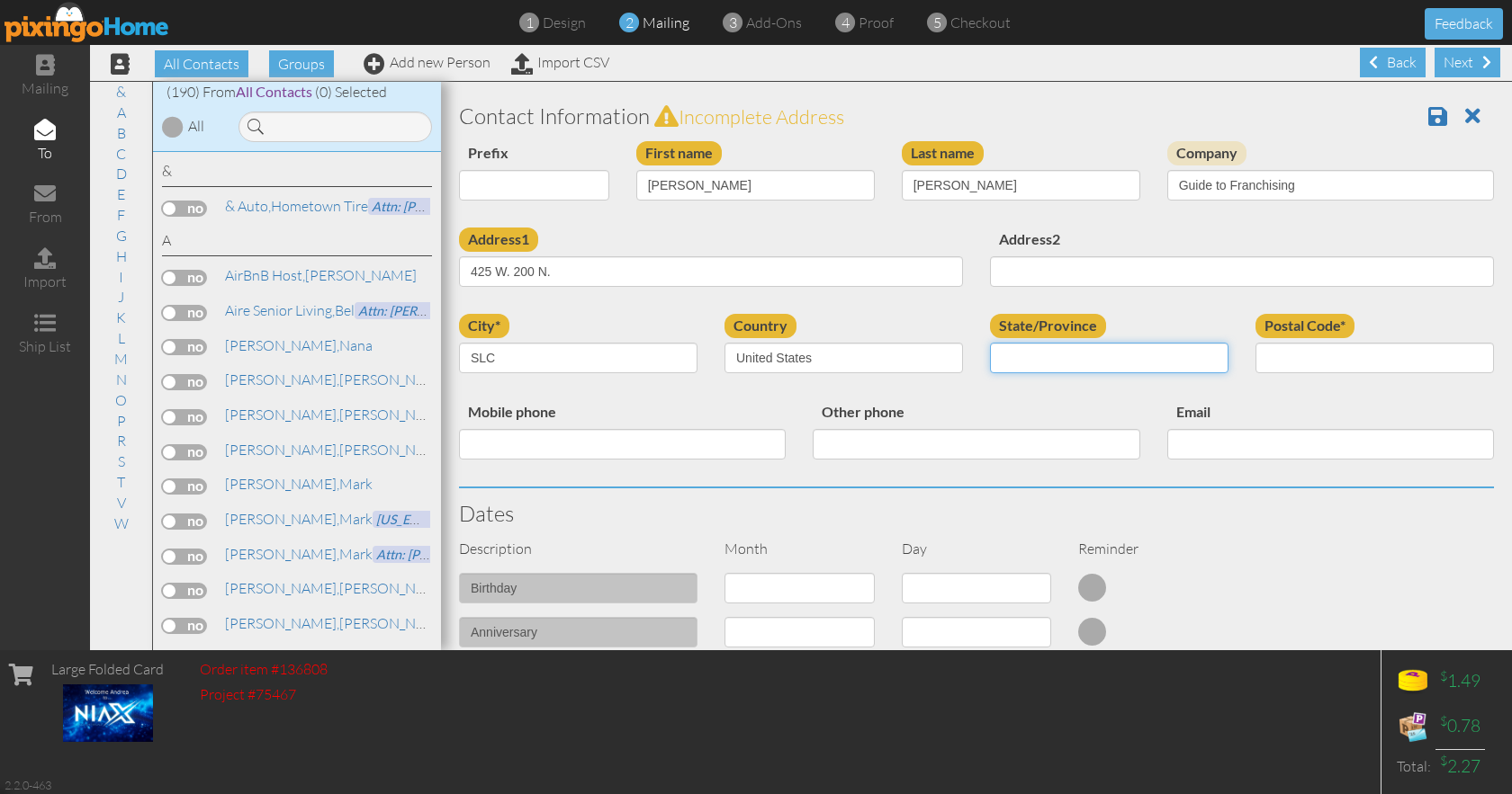
select select "object:1658"
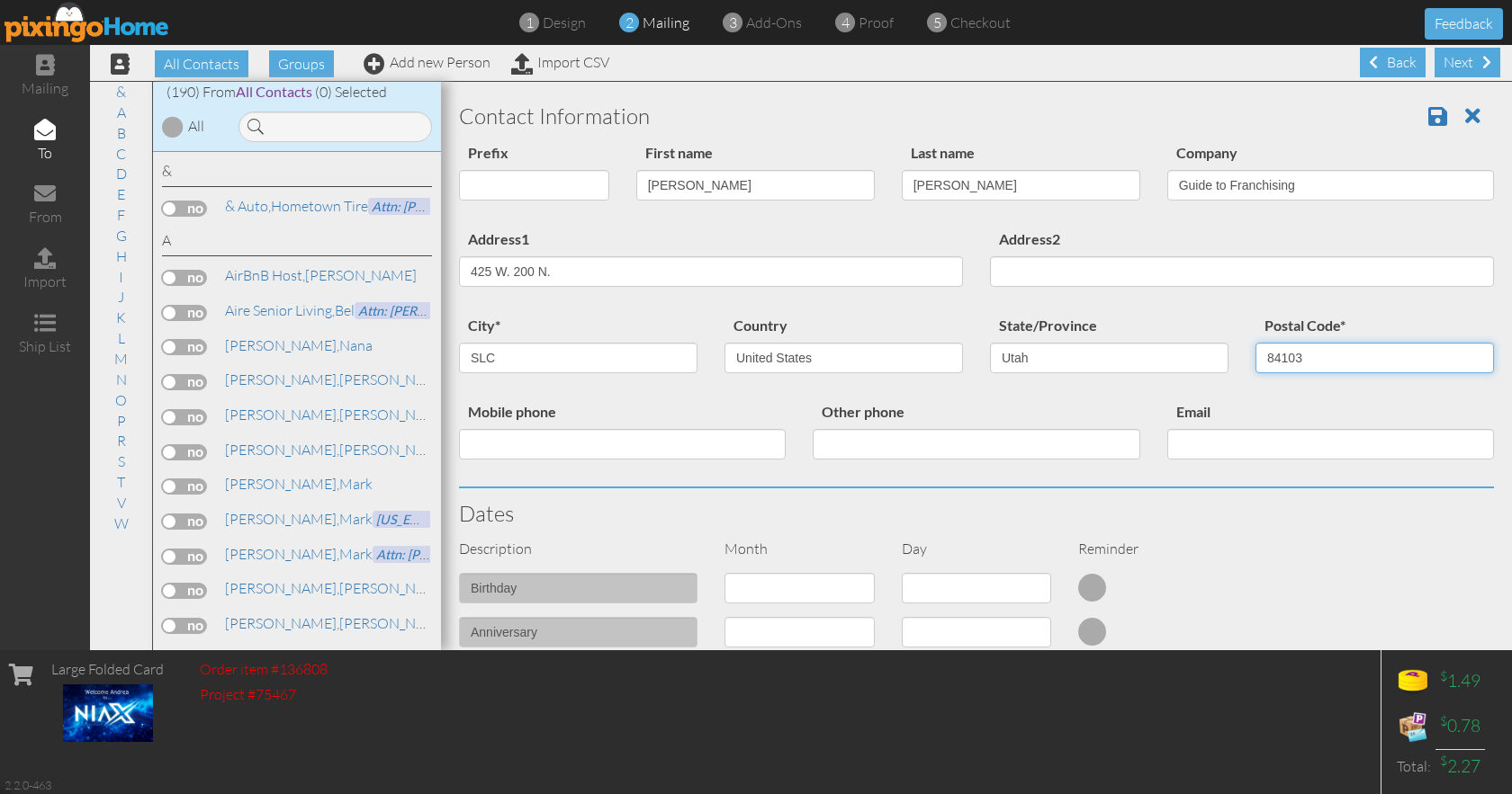
type input "84103"
click at [725, 573] on select "1 - [DATE] - [DATE] - [DATE] - [DATE] - [DATE] - [DATE] - [DATE] - [DATE] - [DA…" at bounding box center [799, 588] width 151 height 31
select select "object:1355"
click option "9 - Sep" at bounding box center [0, 0] width 0 height 0
click at [902, 573] on select "1 2 3 4 5 6 7 8 9 10 11 12 13 14 15 16 17 18 19 20 21 22 23 24 25 26 27 28 29 30" at bounding box center [977, 588] width 151 height 31
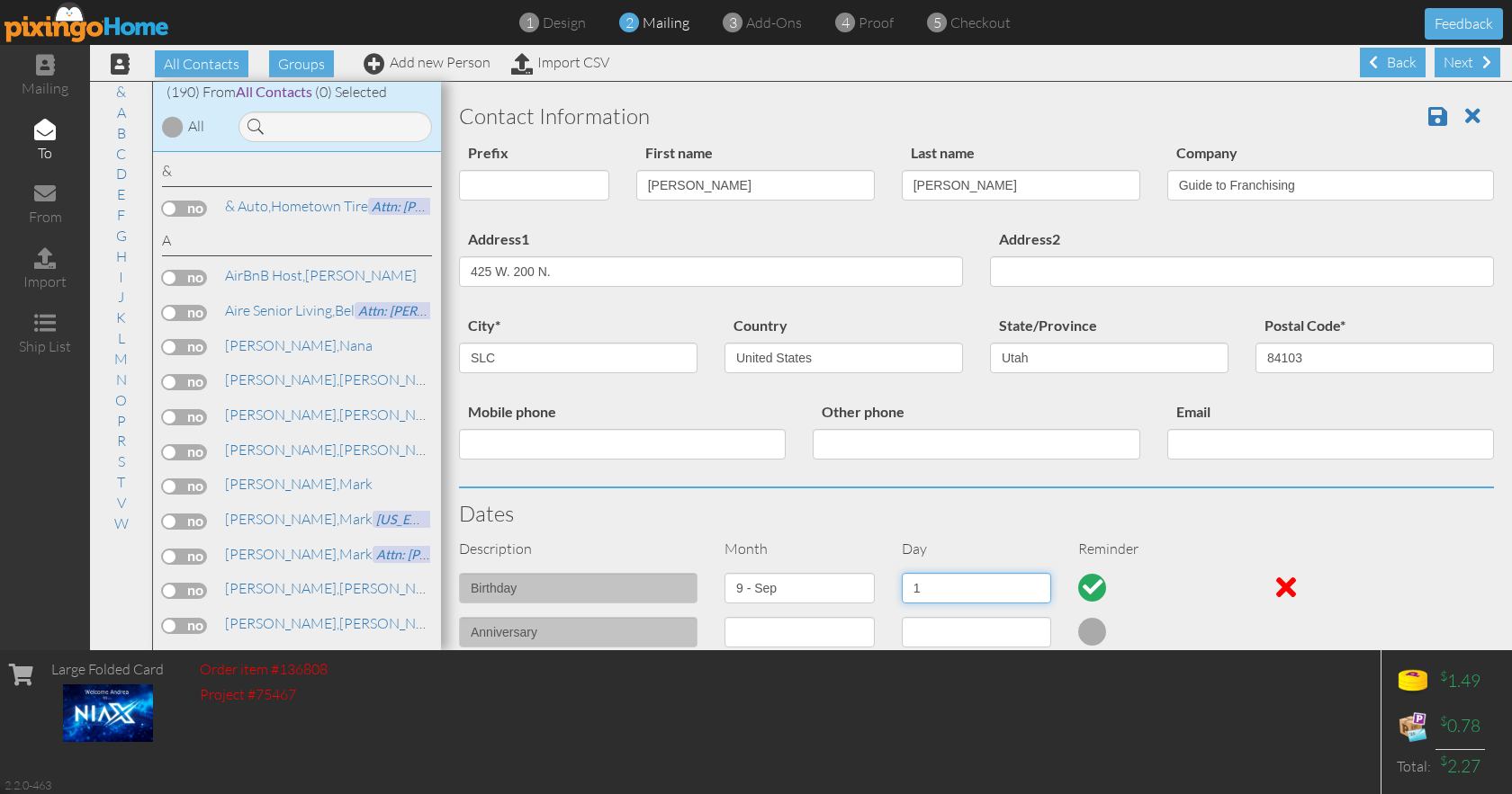
select select "number:13"
click option "13" at bounding box center [0, 0] width 0 height 0
click at [1428, 112] on span at bounding box center [1437, 117] width 19 height 22
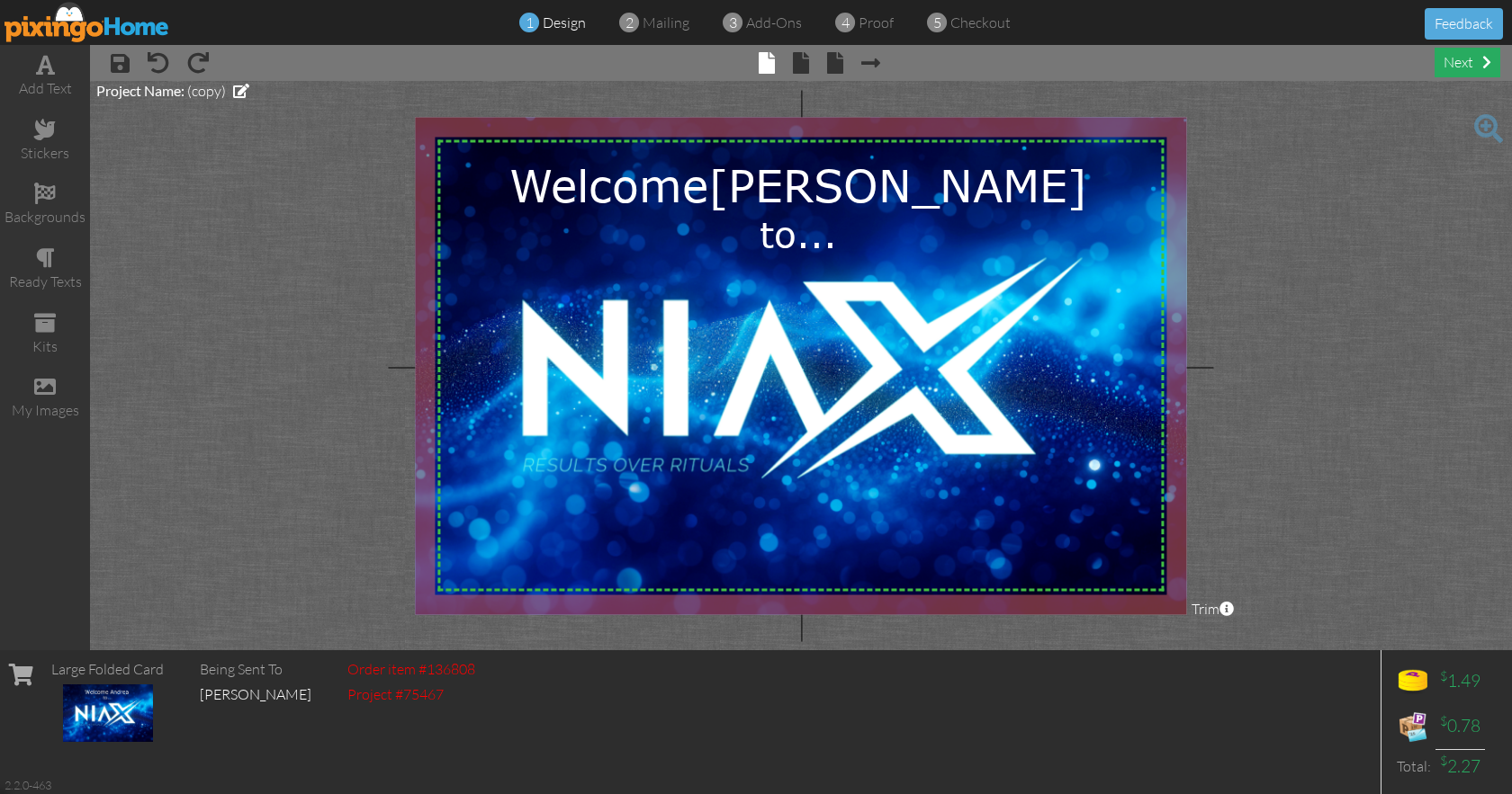
click at [1456, 61] on div "next" at bounding box center [1467, 63] width 66 height 30
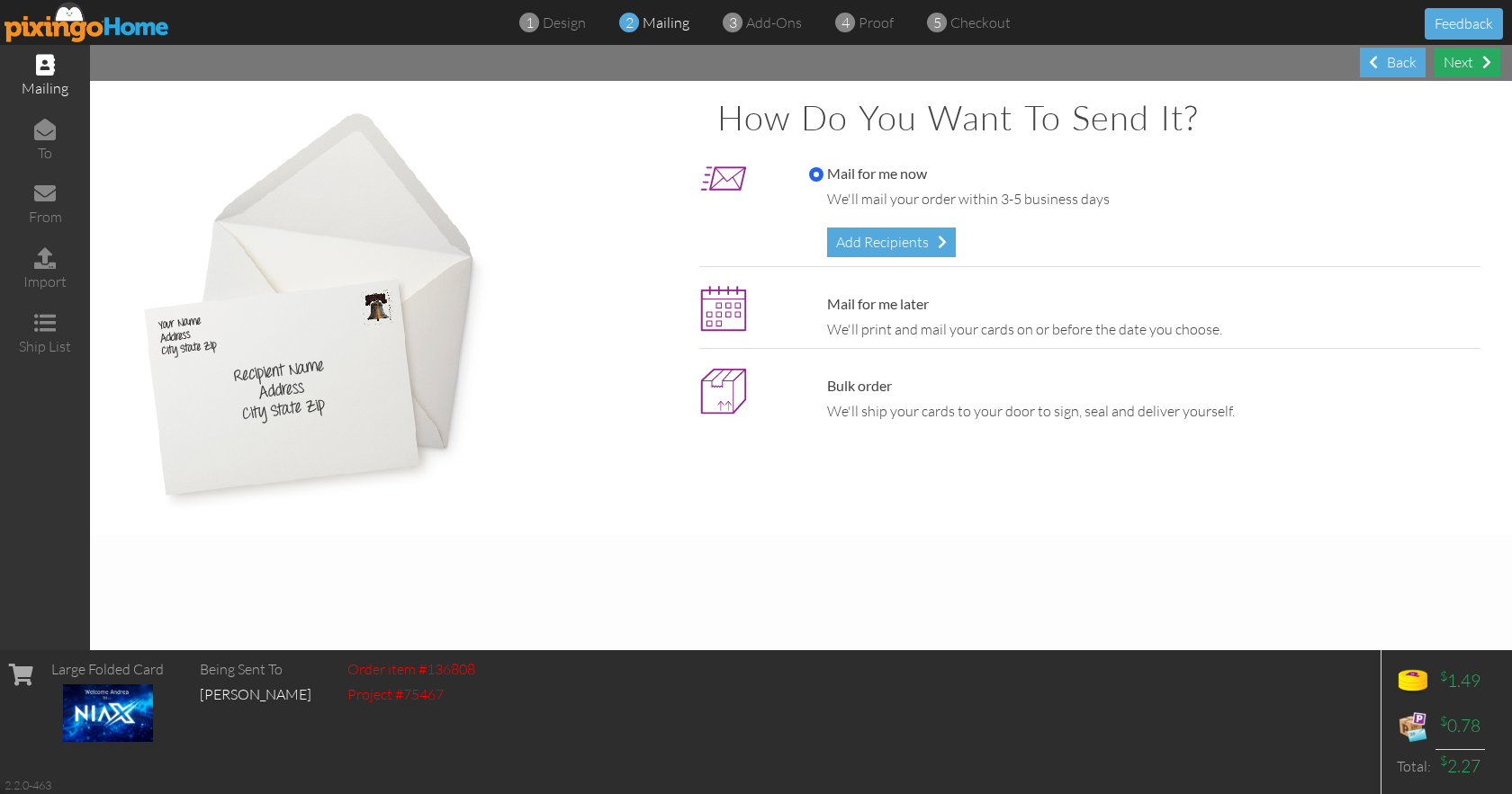
click at [1474, 64] on div "Next" at bounding box center [1467, 63] width 66 height 30
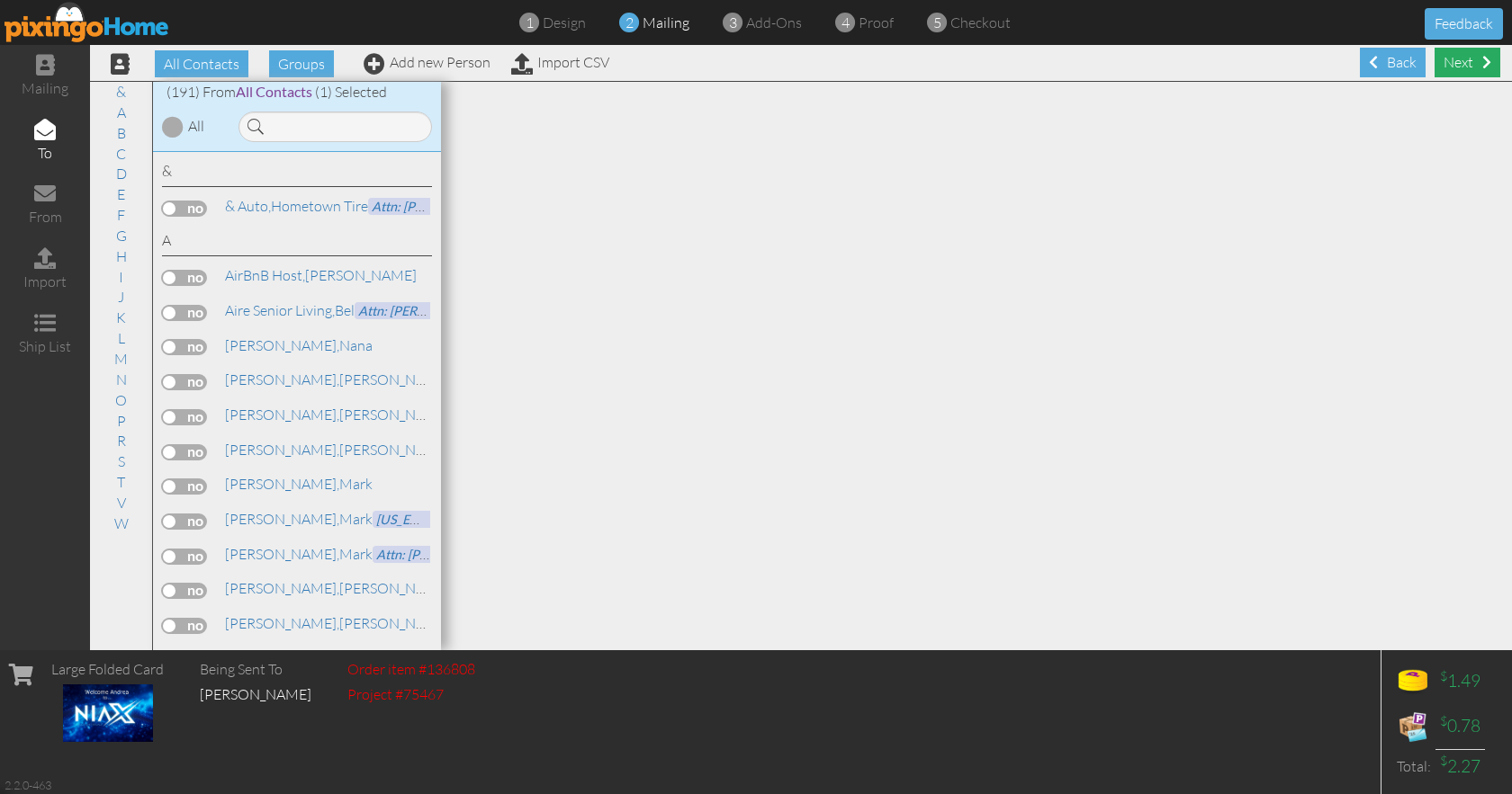
click at [1482, 65] on span at bounding box center [1486, 62] width 9 height 14
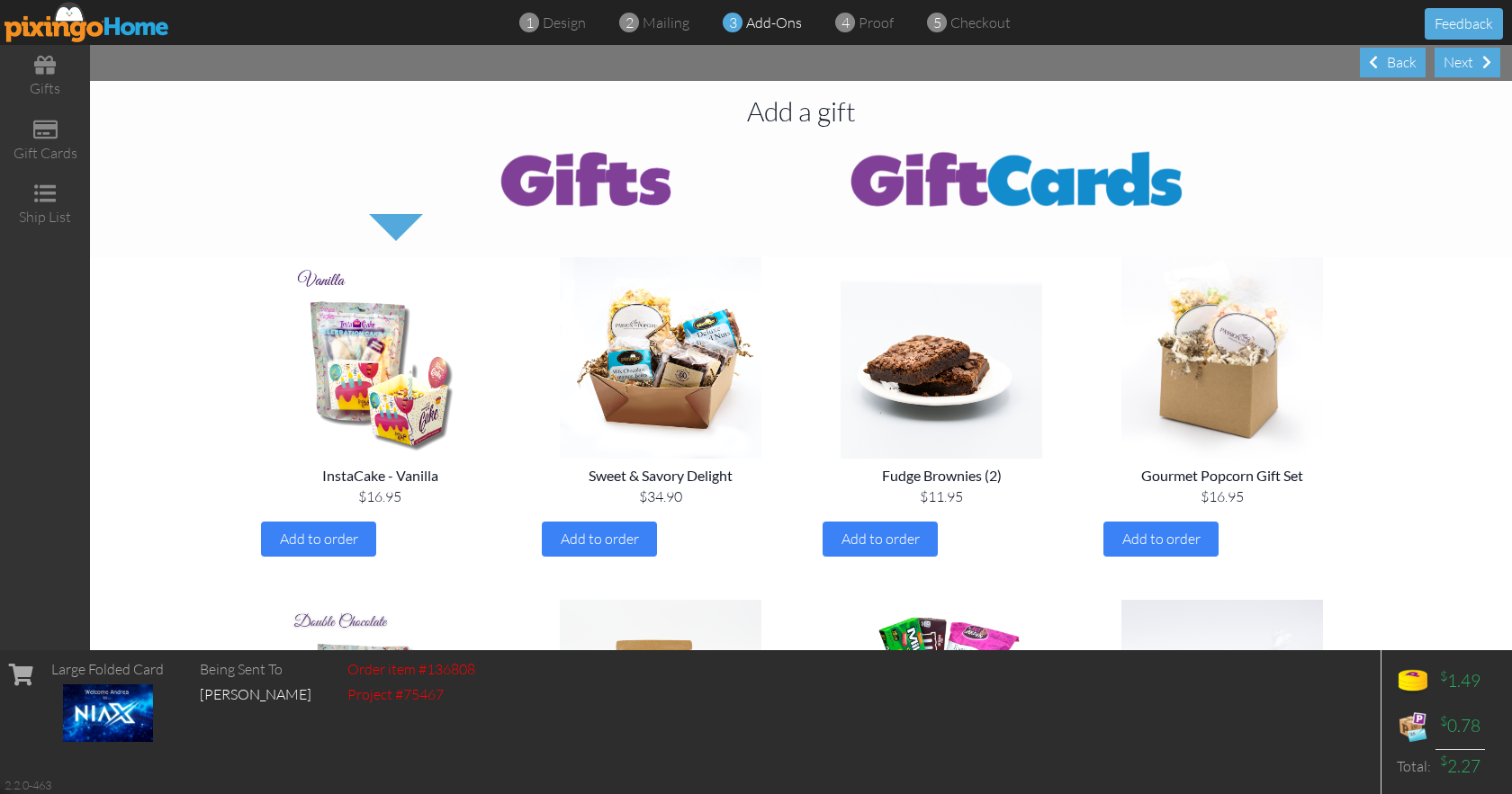
click at [1469, 65] on div "Next" at bounding box center [1467, 63] width 66 height 30
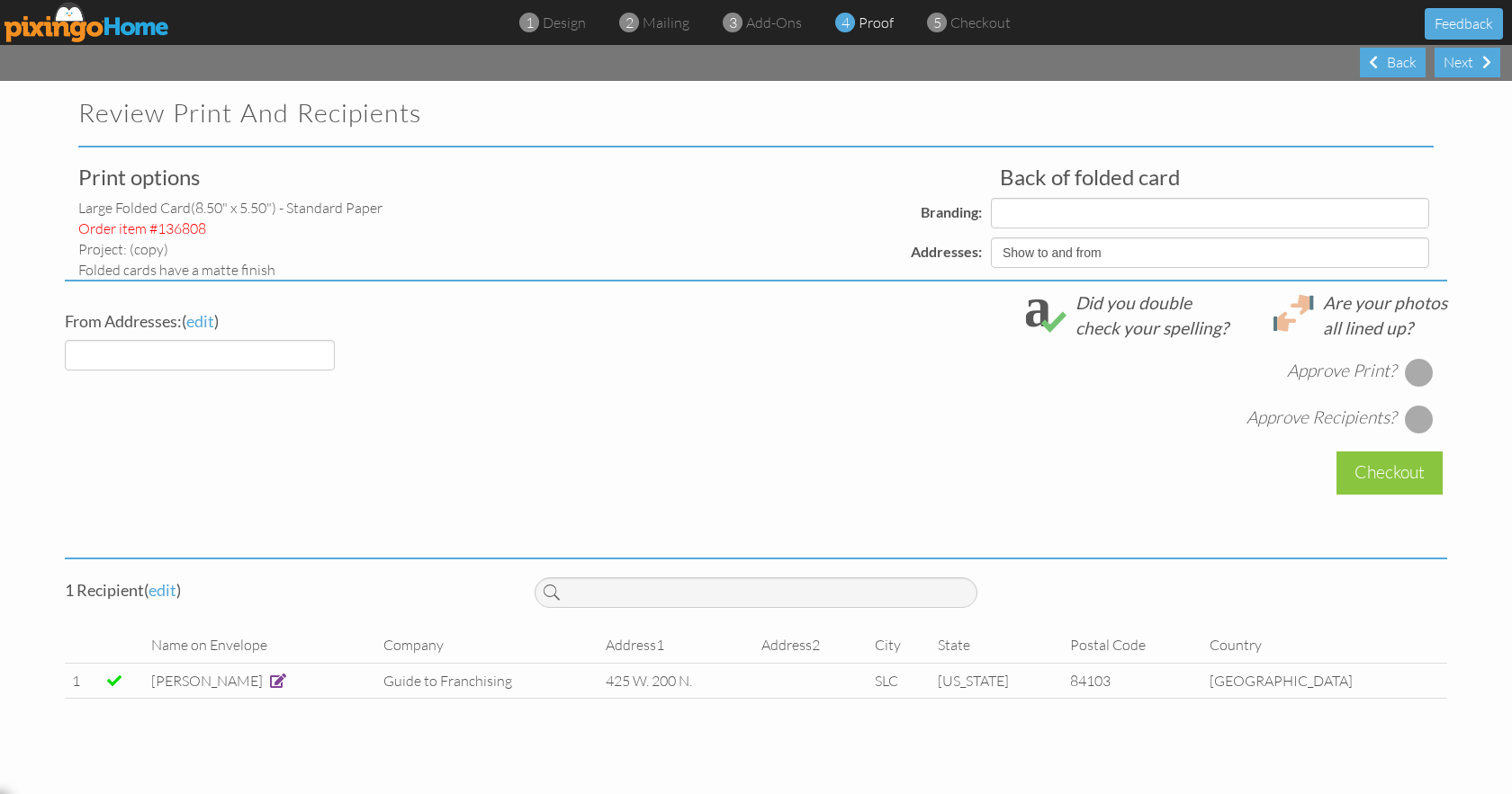
select select "object:1067"
select select "object:1064"
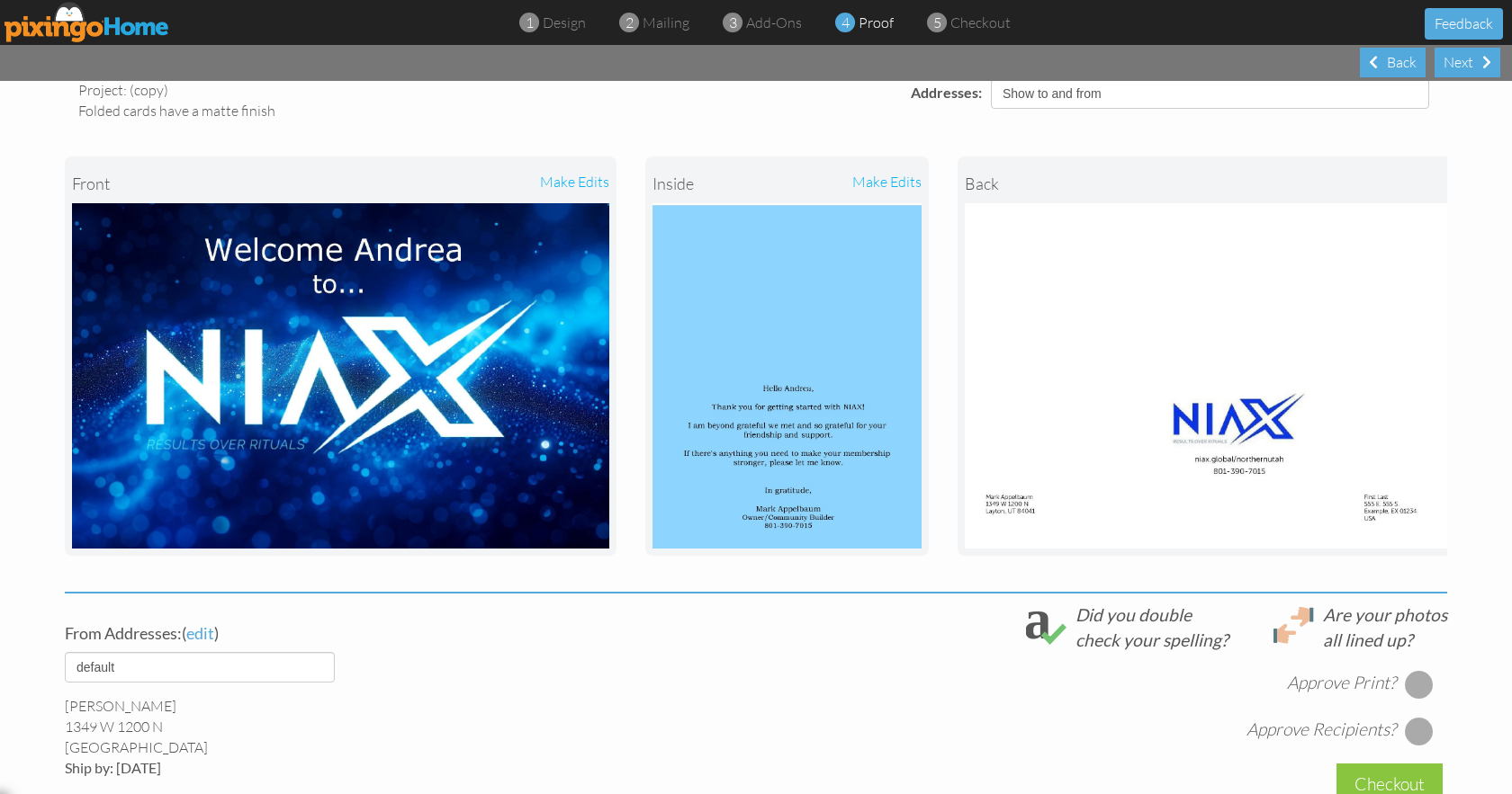
scroll to position [161, 0]
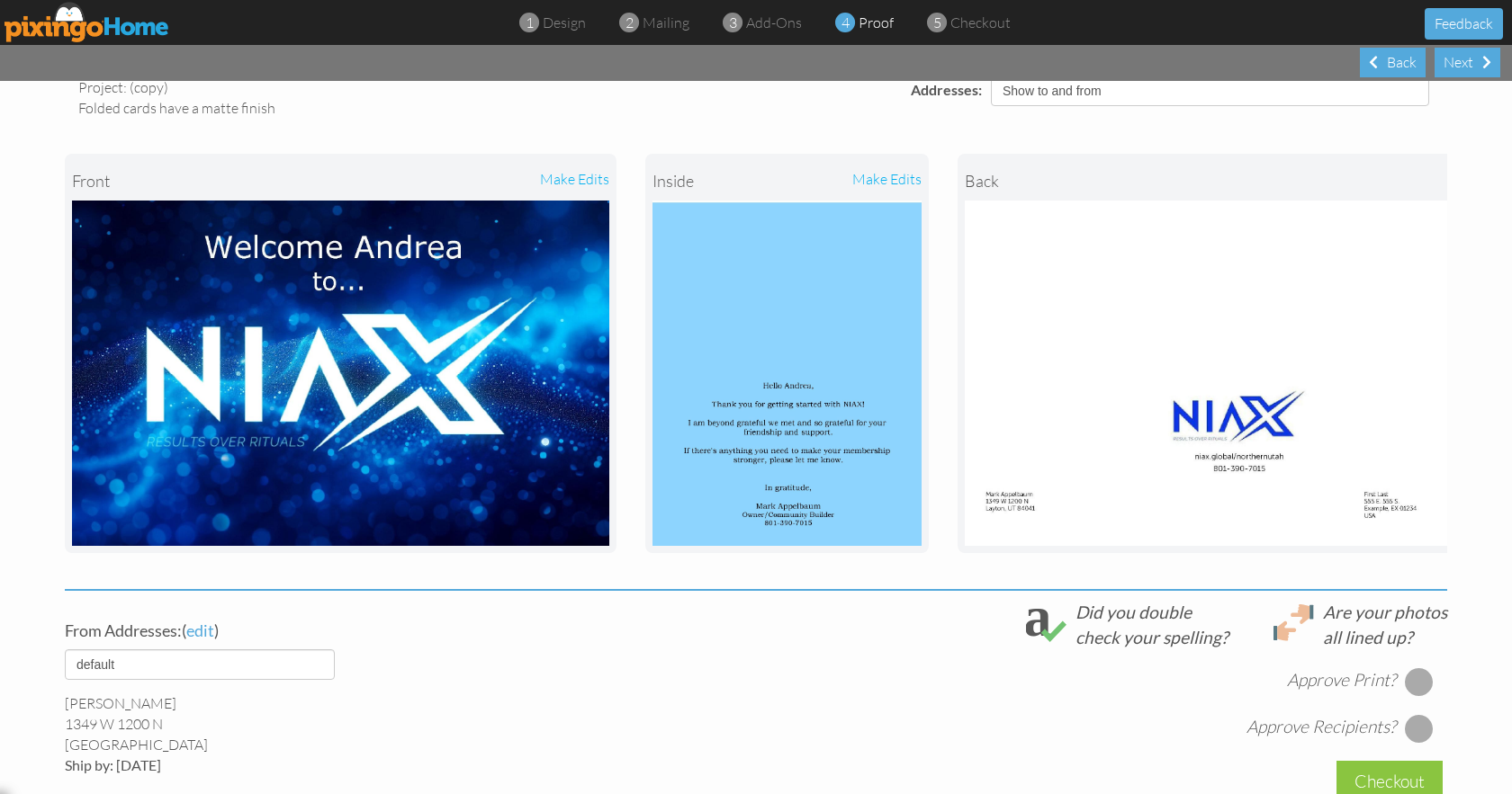
click at [1277, 466] on img at bounding box center [1239, 373] width 549 height 346
click at [1468, 67] on div "Next" at bounding box center [1467, 63] width 66 height 30
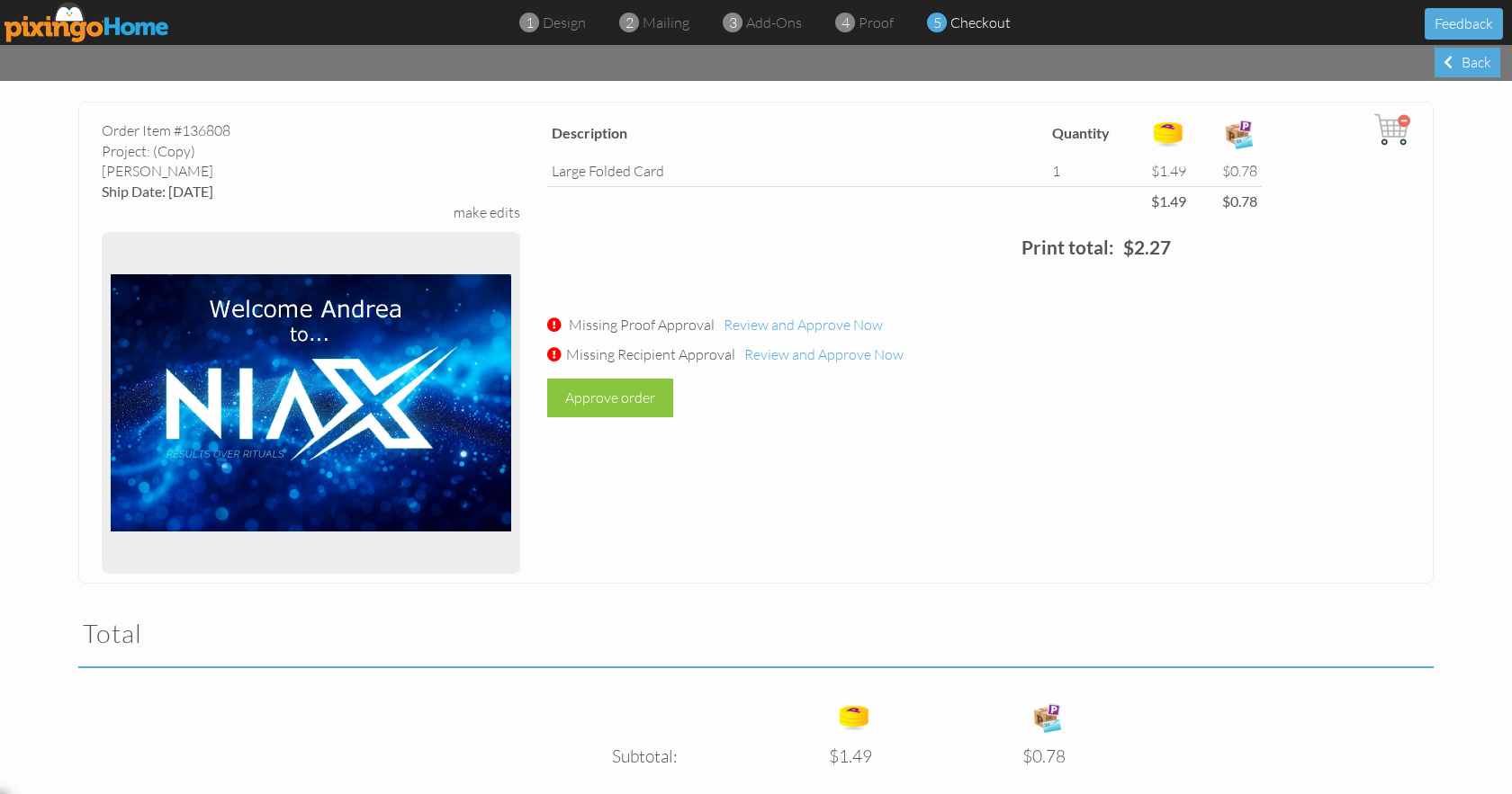
scroll to position [74, 0]
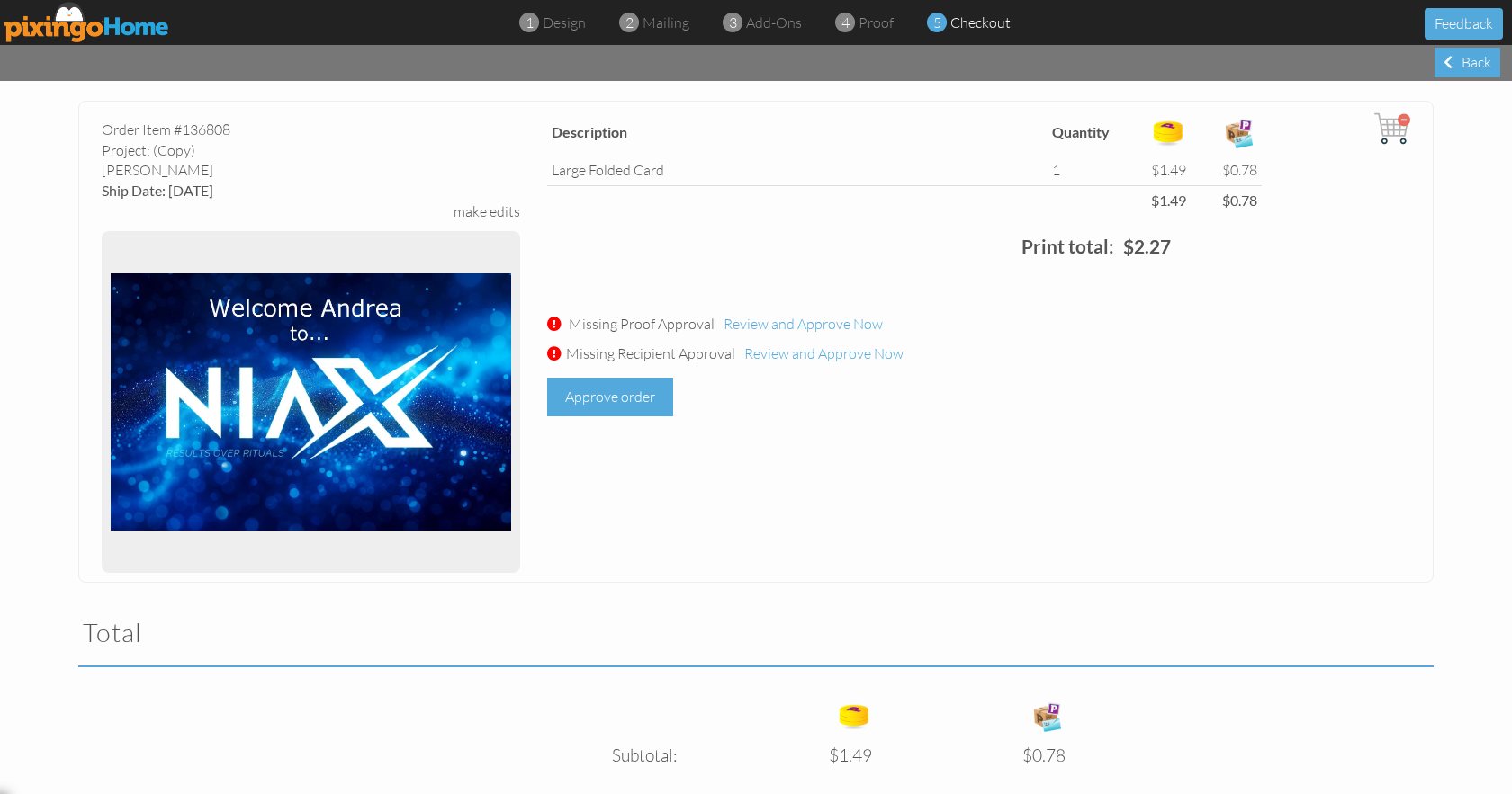
click at [618, 397] on div "Approve order" at bounding box center [610, 397] width 126 height 39
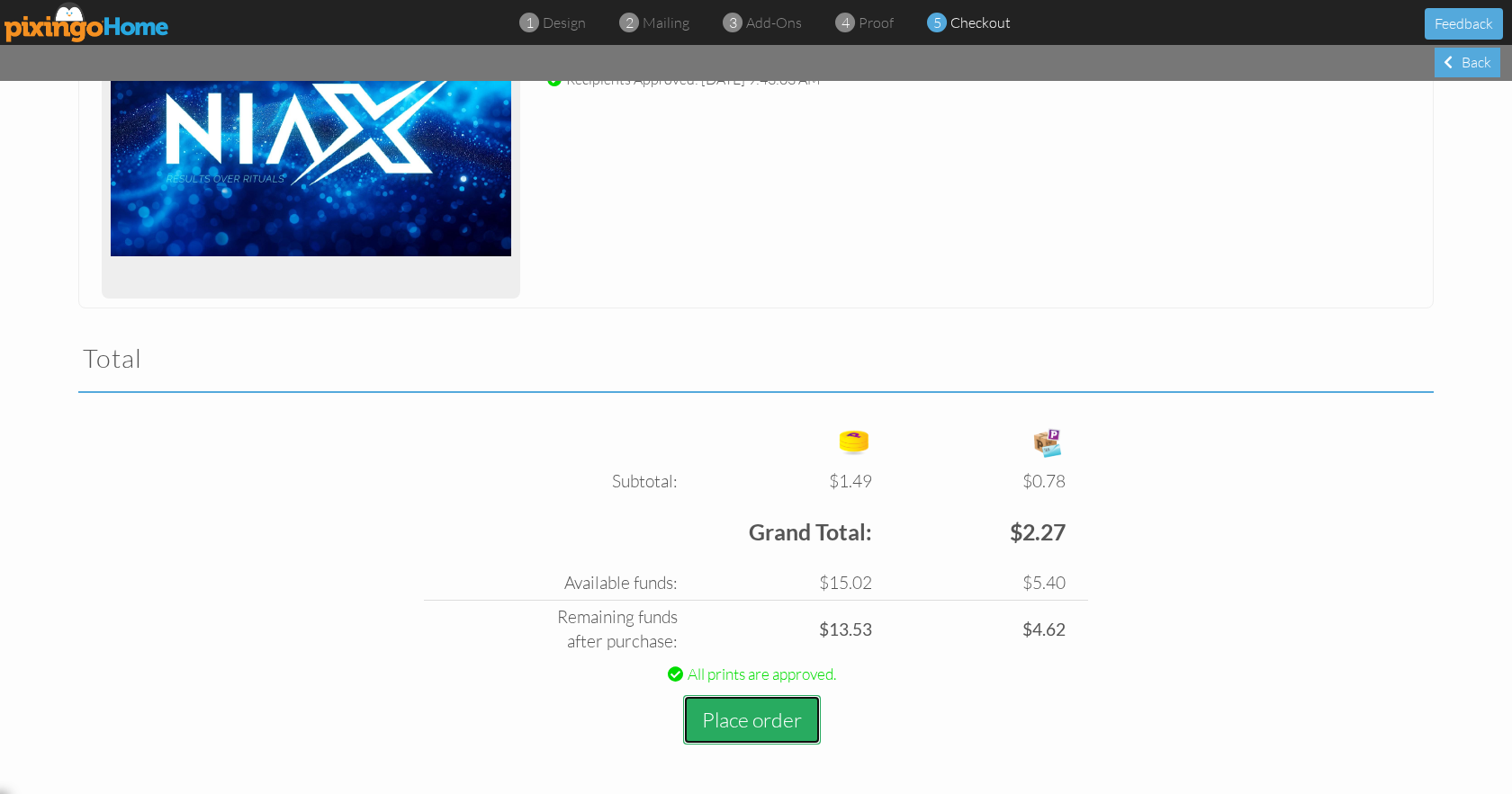
click at [726, 710] on button "Place order" at bounding box center [752, 720] width 138 height 50
